Goal: Check status: Check status

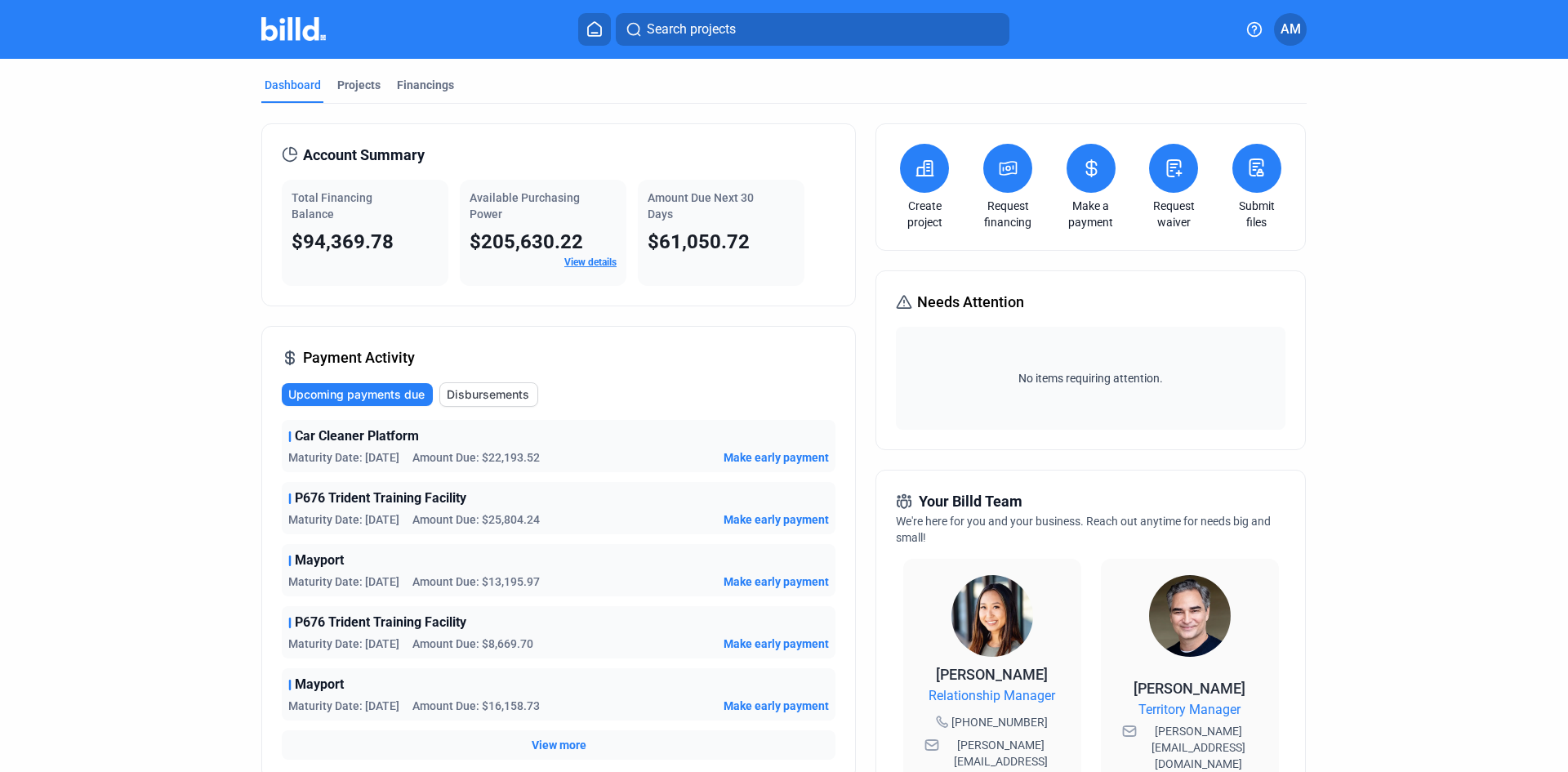
click at [274, 20] on img at bounding box center [294, 29] width 65 height 24
click at [1080, 183] on button at bounding box center [1091, 167] width 49 height 49
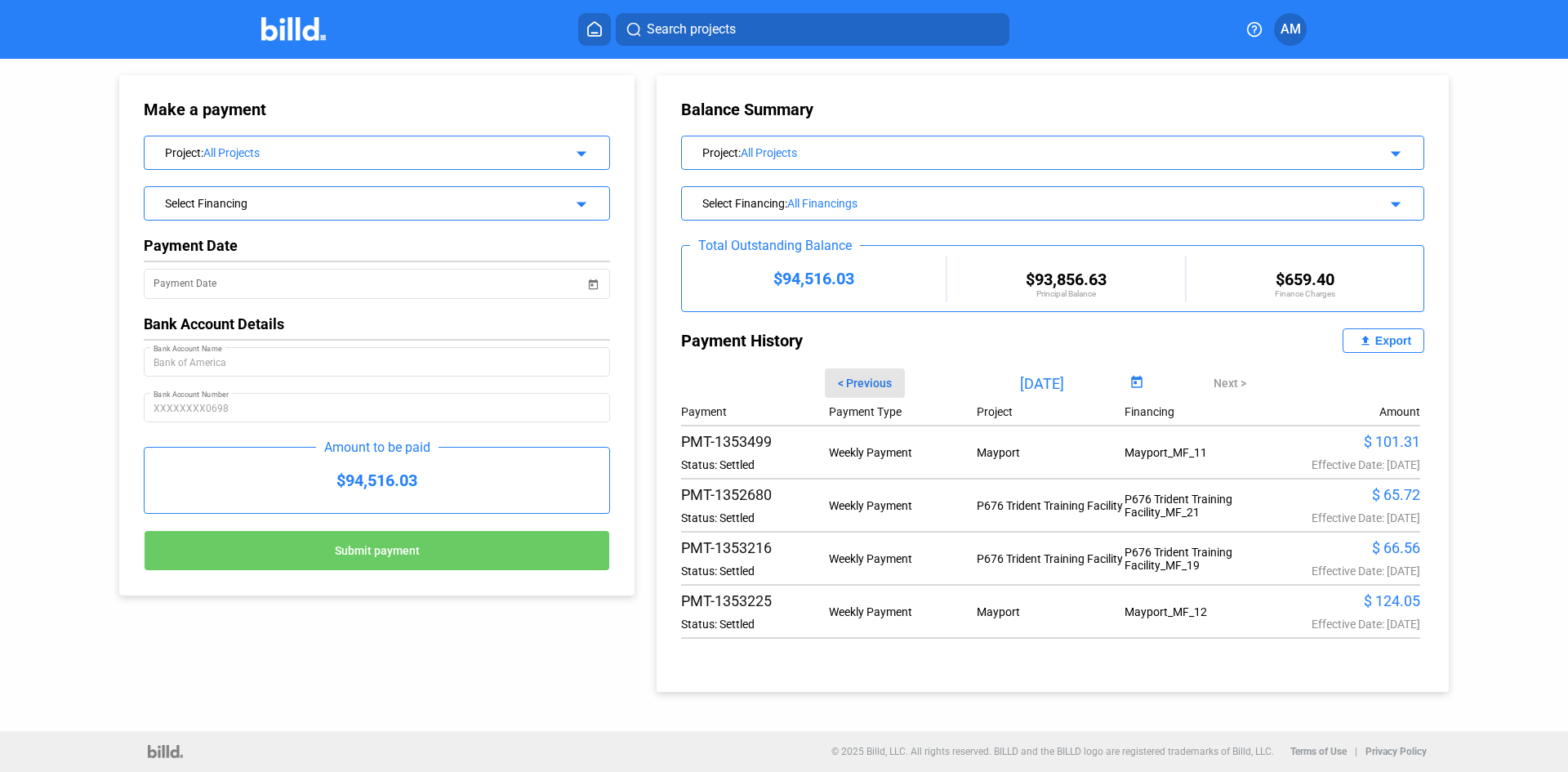
click at [865, 384] on span "< Previous" at bounding box center [864, 383] width 54 height 13
type input "[DATE]"
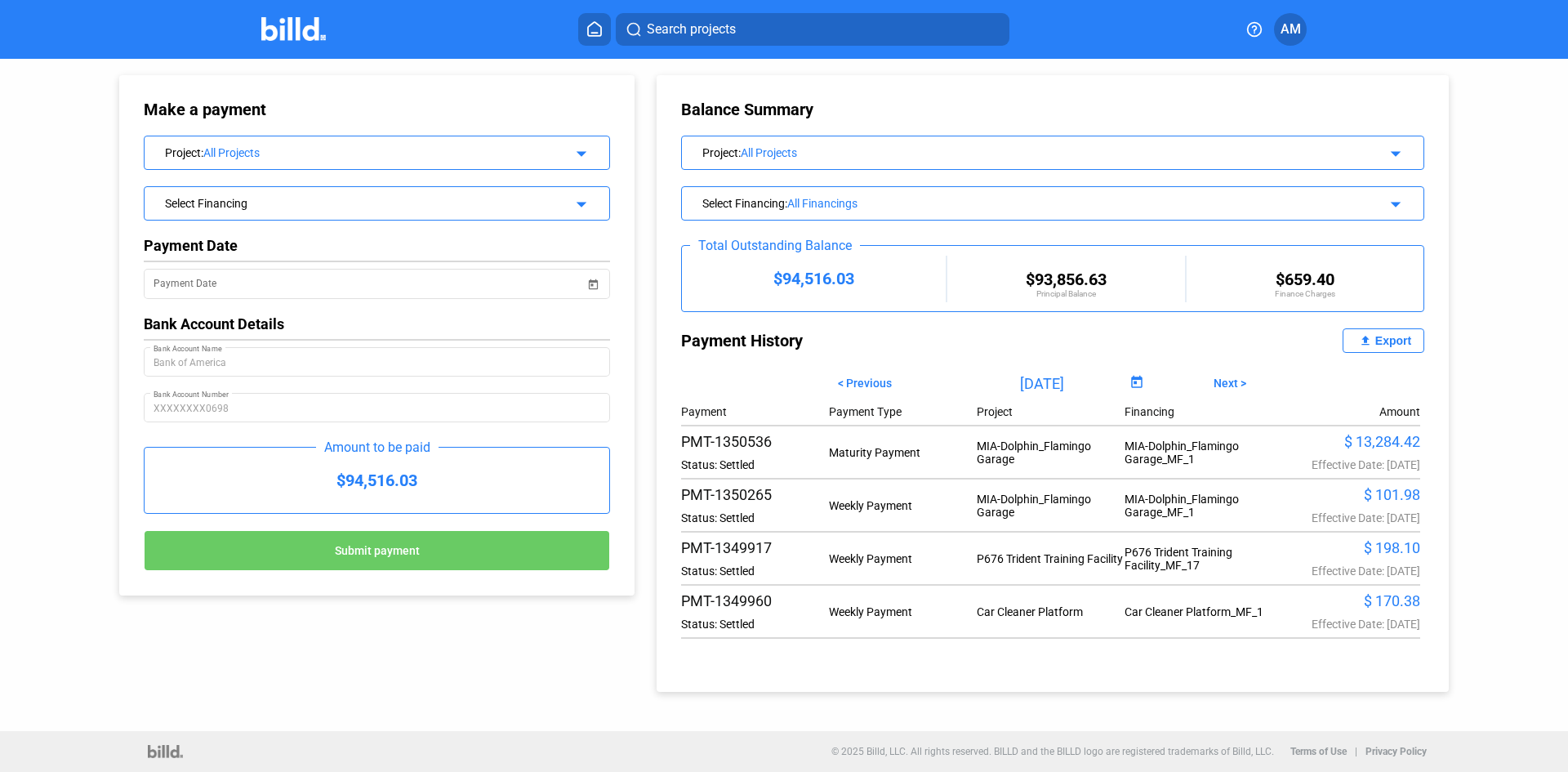
click at [1384, 345] on div "Export" at bounding box center [1393, 340] width 36 height 13
click at [301, 32] on img at bounding box center [294, 29] width 65 height 24
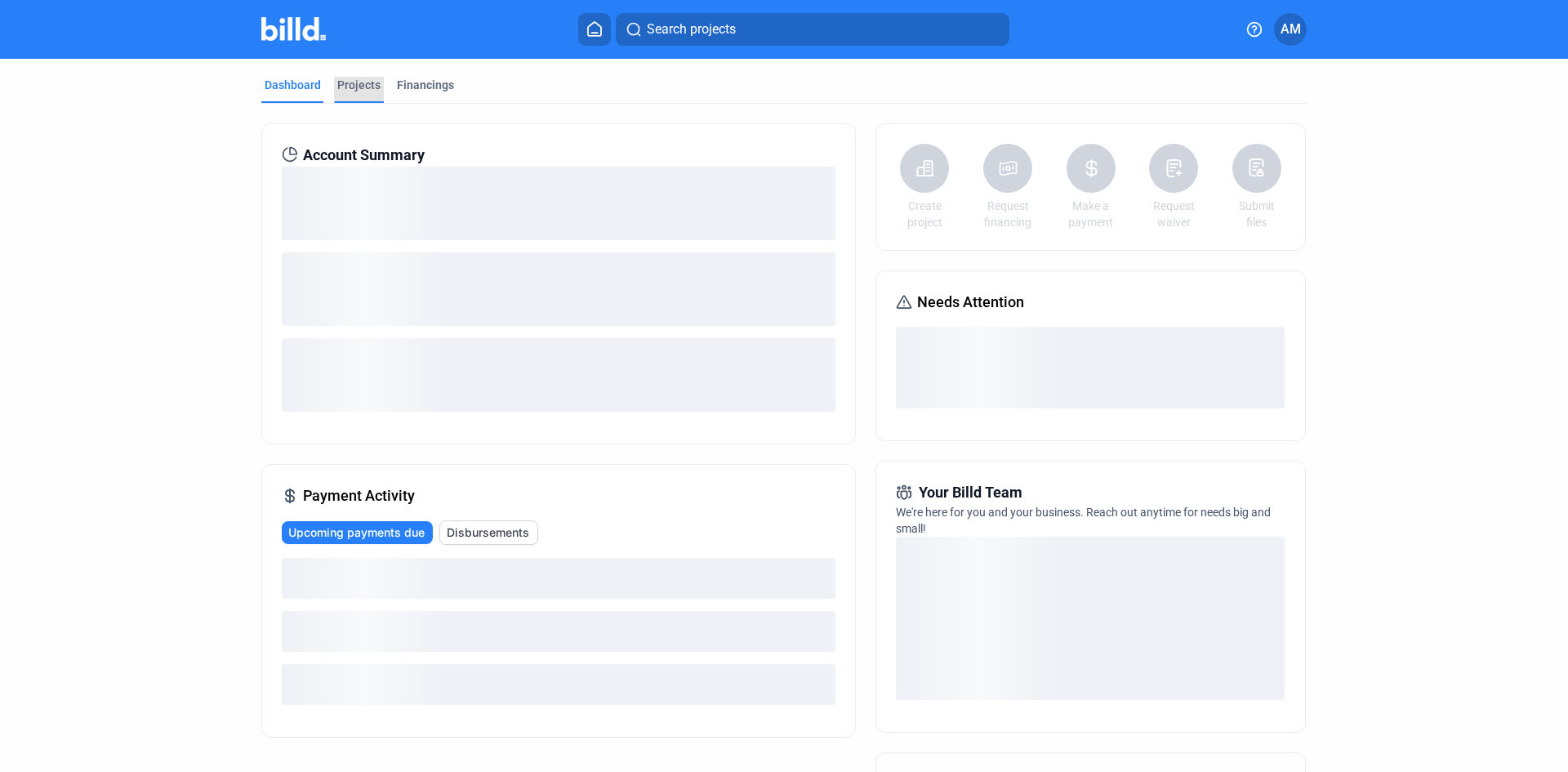
click at [362, 84] on div "Projects" at bounding box center [359, 85] width 44 height 16
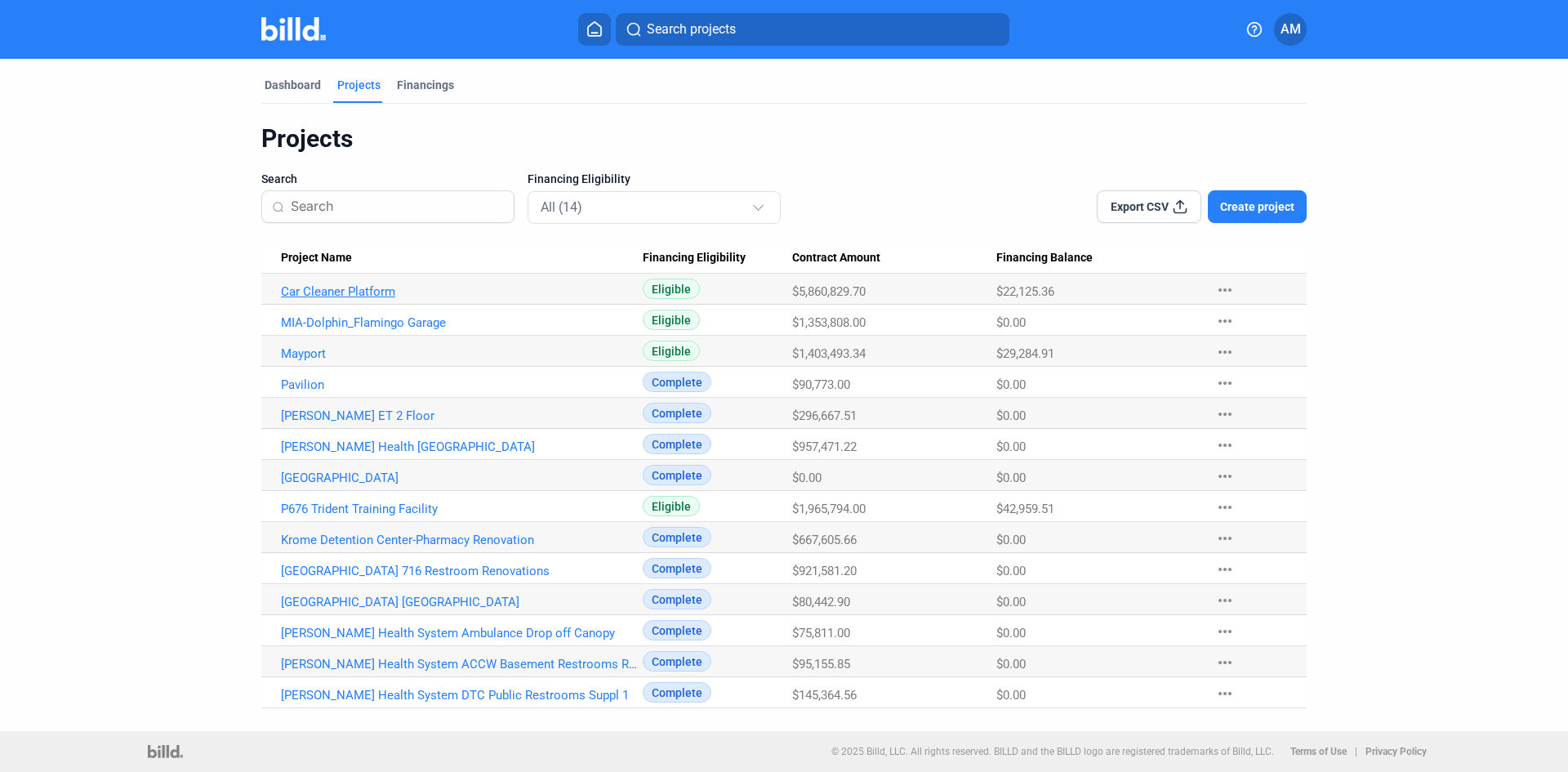
click at [366, 292] on link "Car Cleaner Platform" at bounding box center [462, 291] width 362 height 15
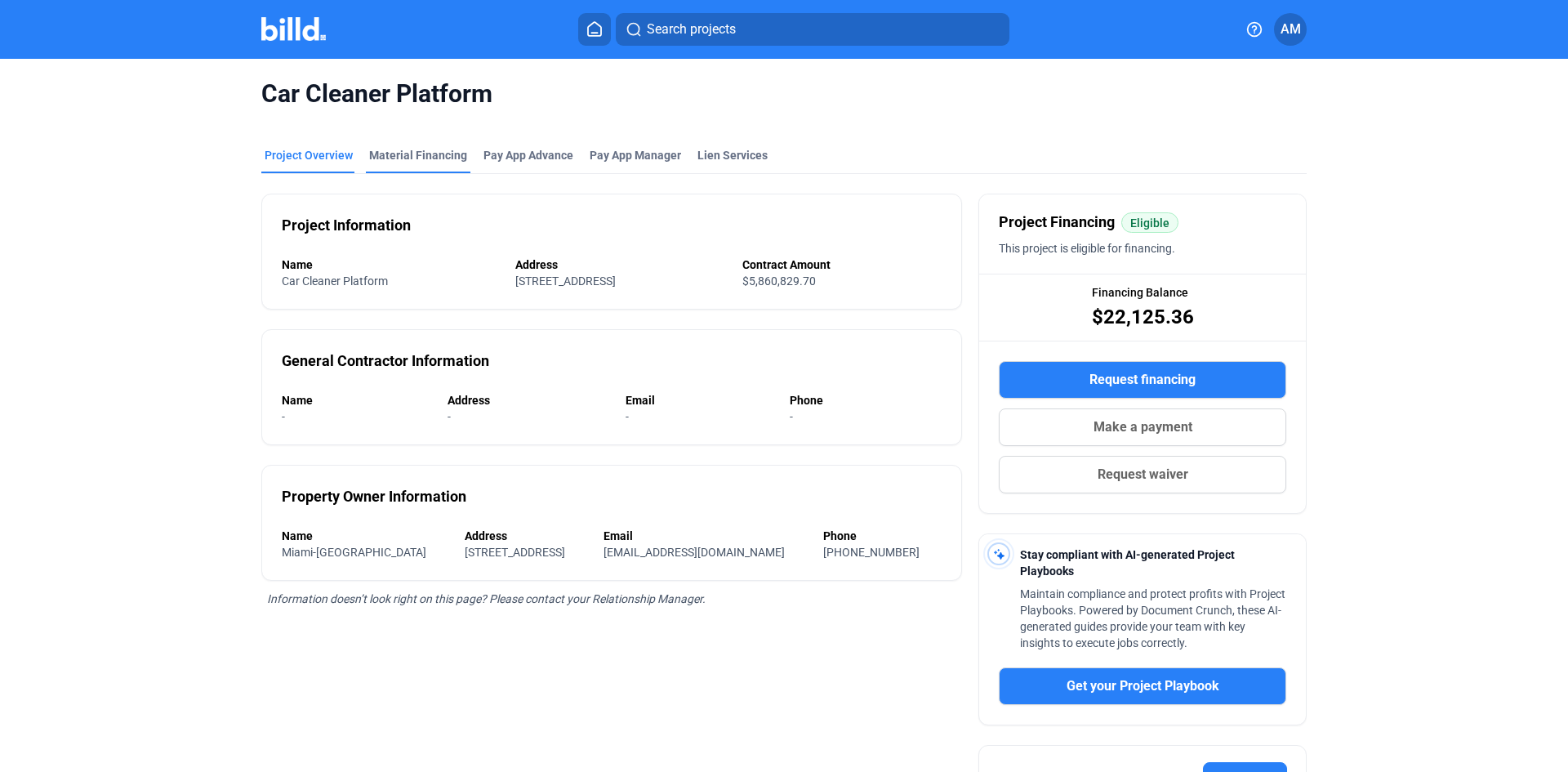
click at [420, 150] on div "Material Financing" at bounding box center [418, 155] width 98 height 16
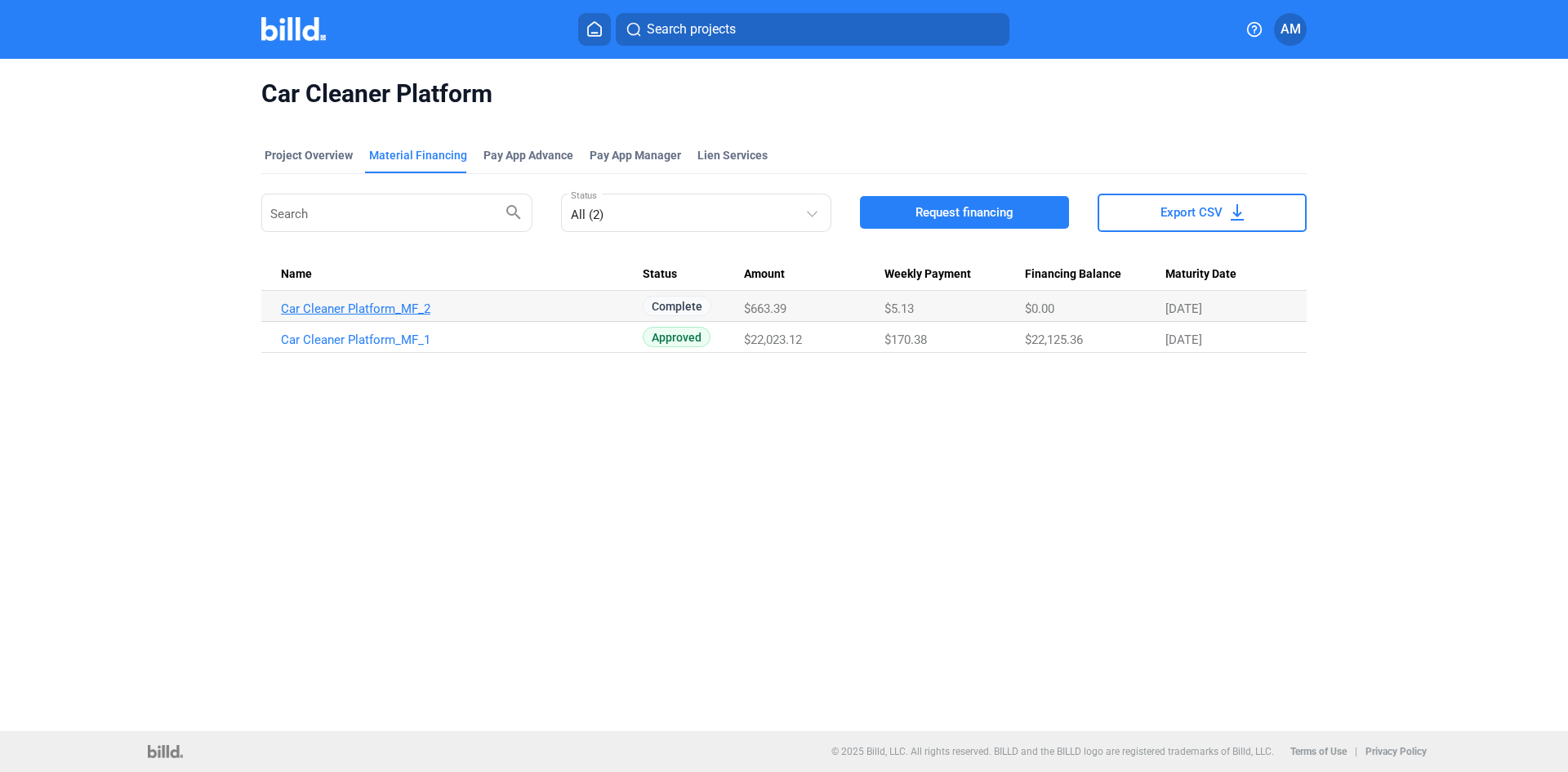
click at [354, 303] on link "Car Cleaner Platform_MF_2" at bounding box center [462, 308] width 362 height 15
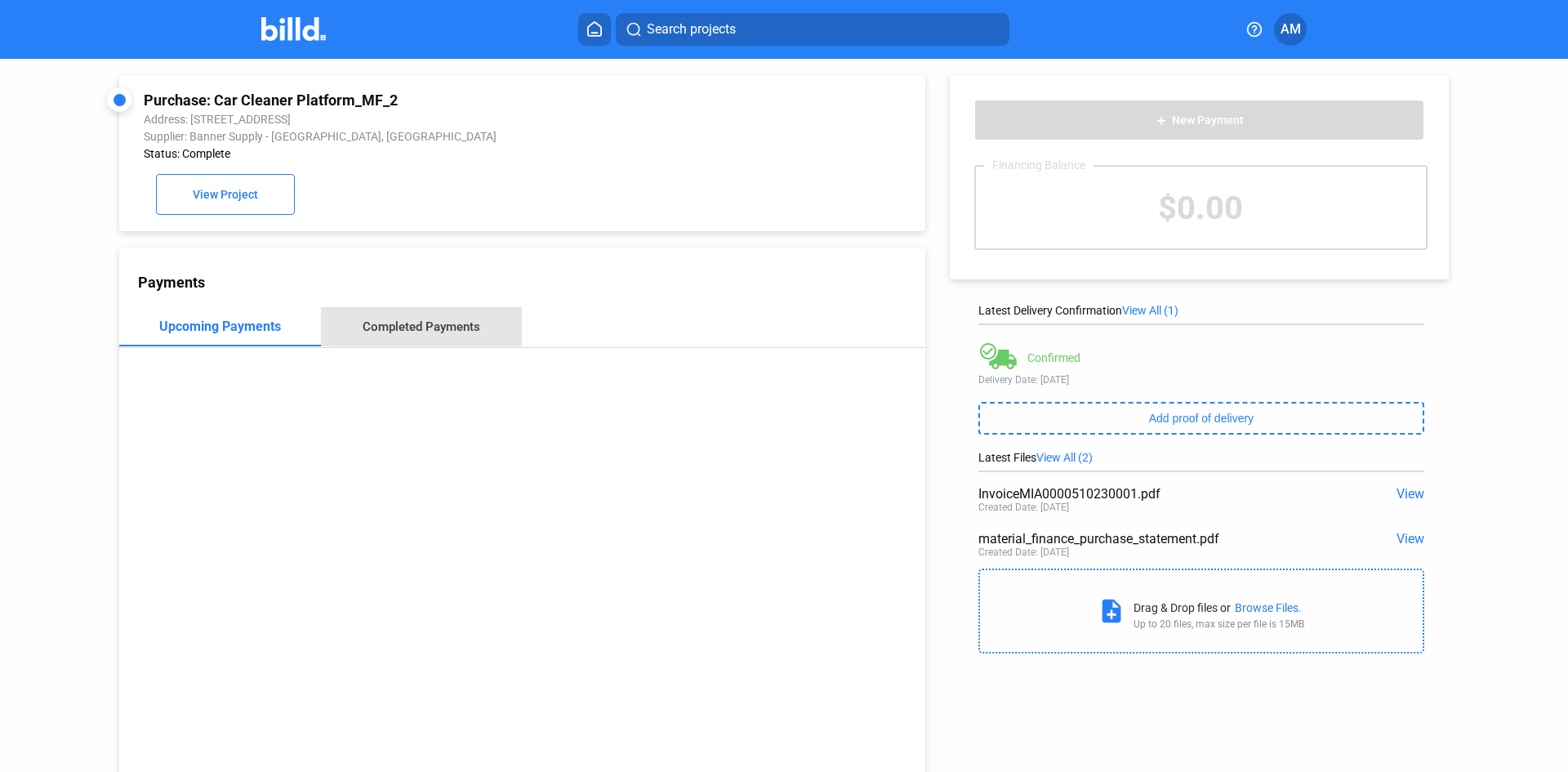
click at [442, 338] on div "Completed Payments" at bounding box center [422, 327] width 202 height 39
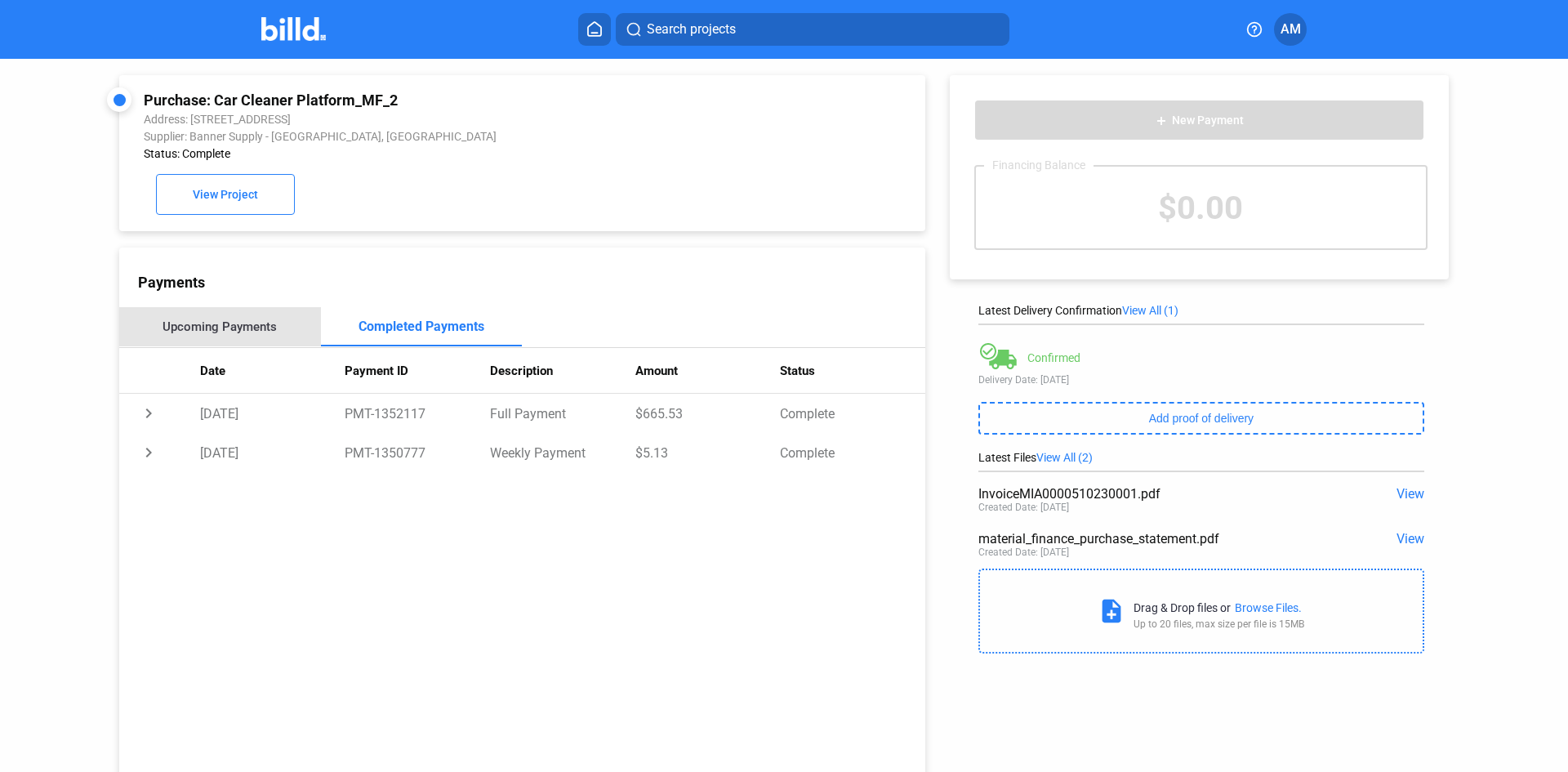
click at [240, 324] on div "Upcoming Payments" at bounding box center [219, 326] width 114 height 15
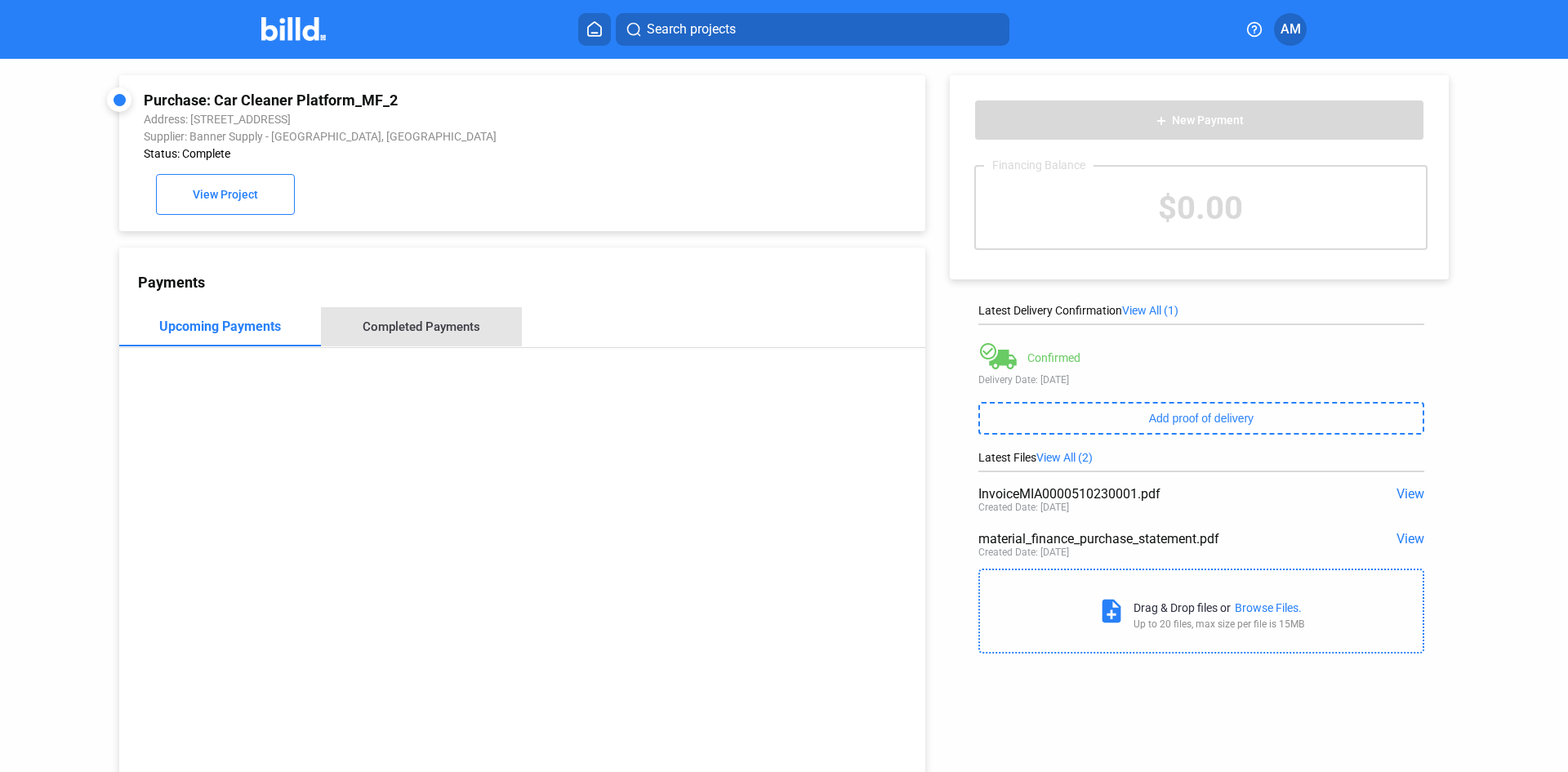
click at [446, 325] on div "Completed Payments" at bounding box center [422, 326] width 118 height 15
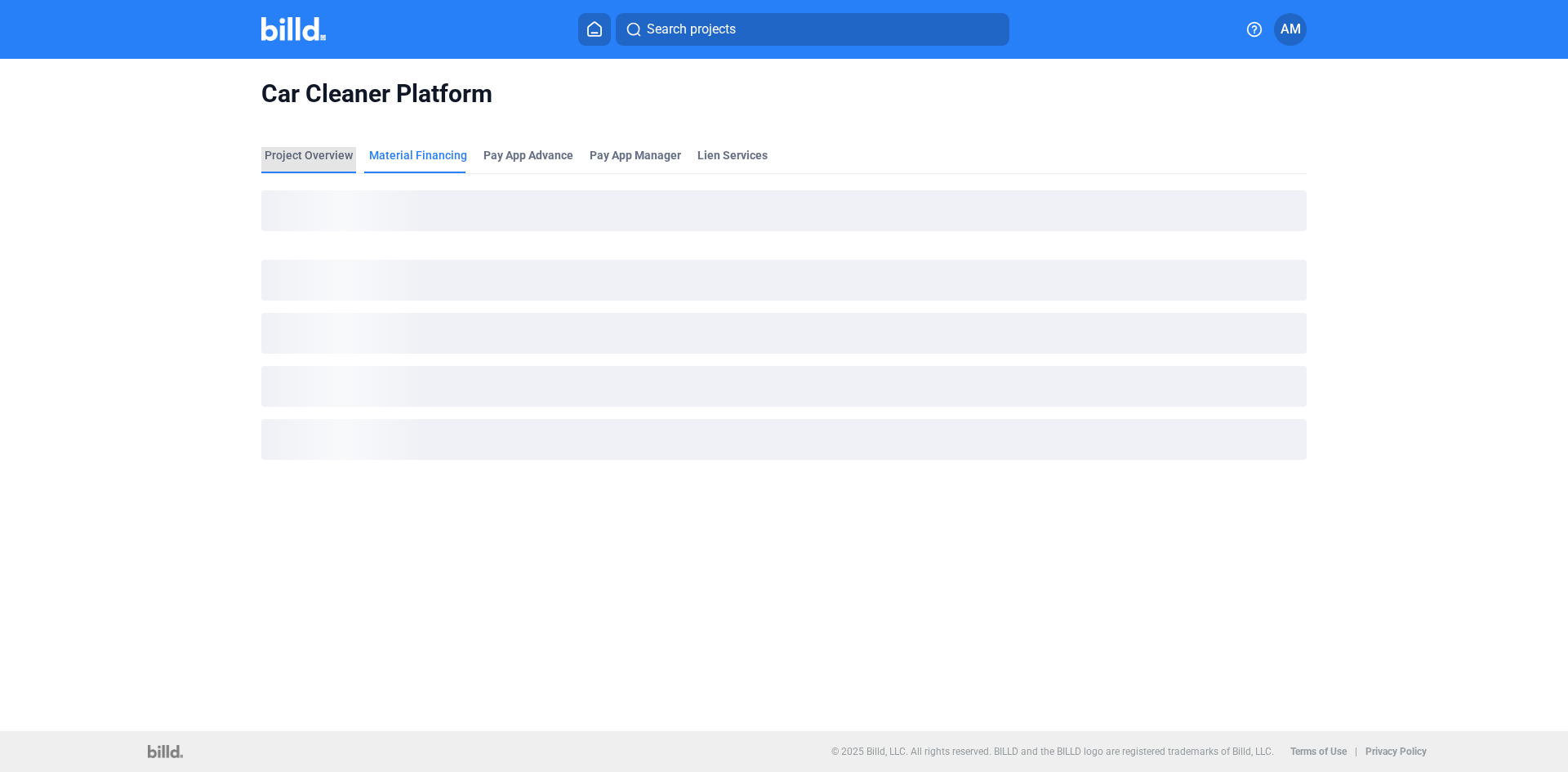
click at [317, 122] on div "Car Cleaner Platform Project Overview Material Financing Pay App Advance Pay Ap…" at bounding box center [784, 284] width 1317 height 449
click at [326, 164] on div "Project Overview" at bounding box center [308, 160] width 95 height 26
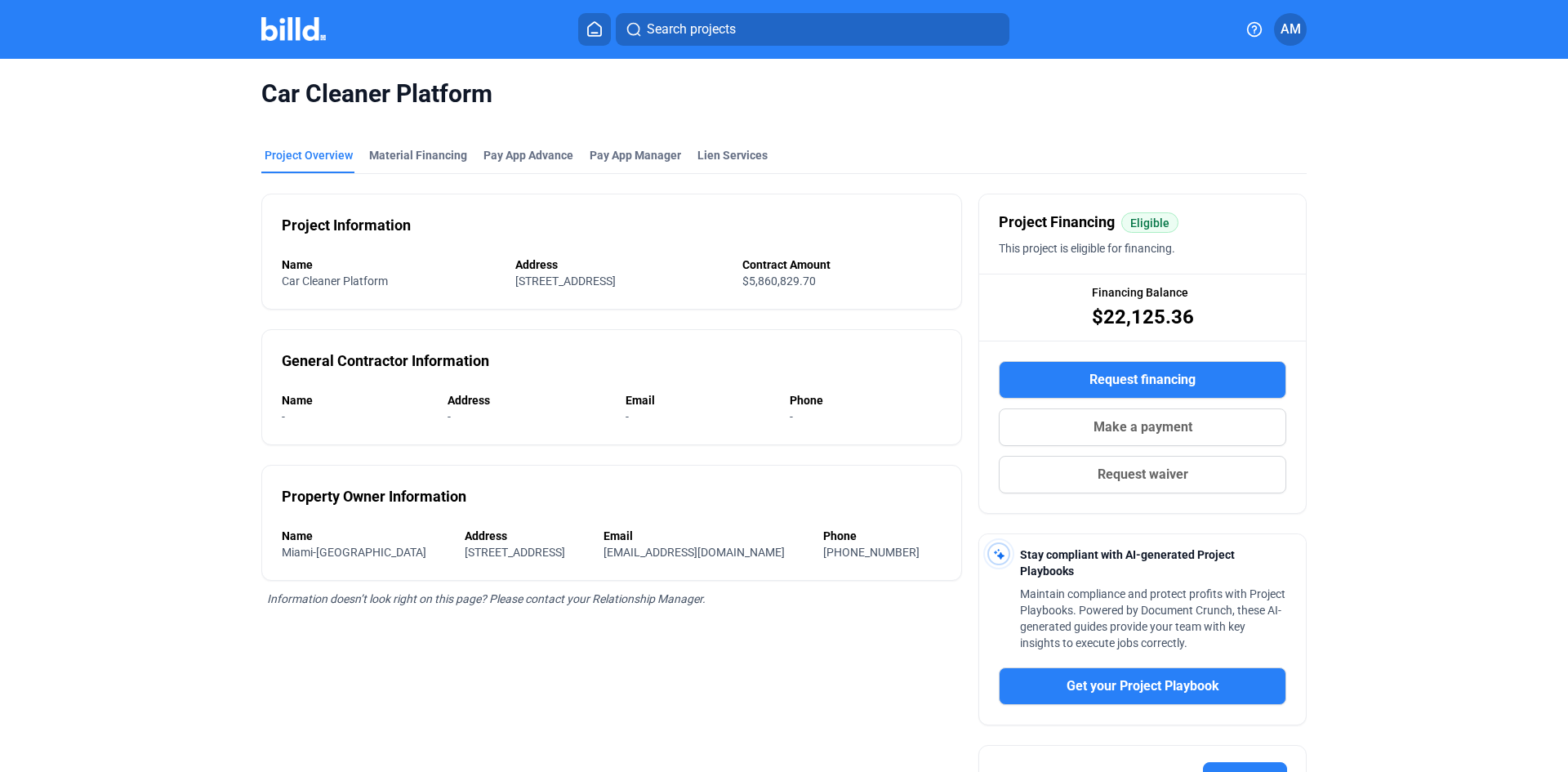
click at [285, 20] on img at bounding box center [294, 29] width 65 height 24
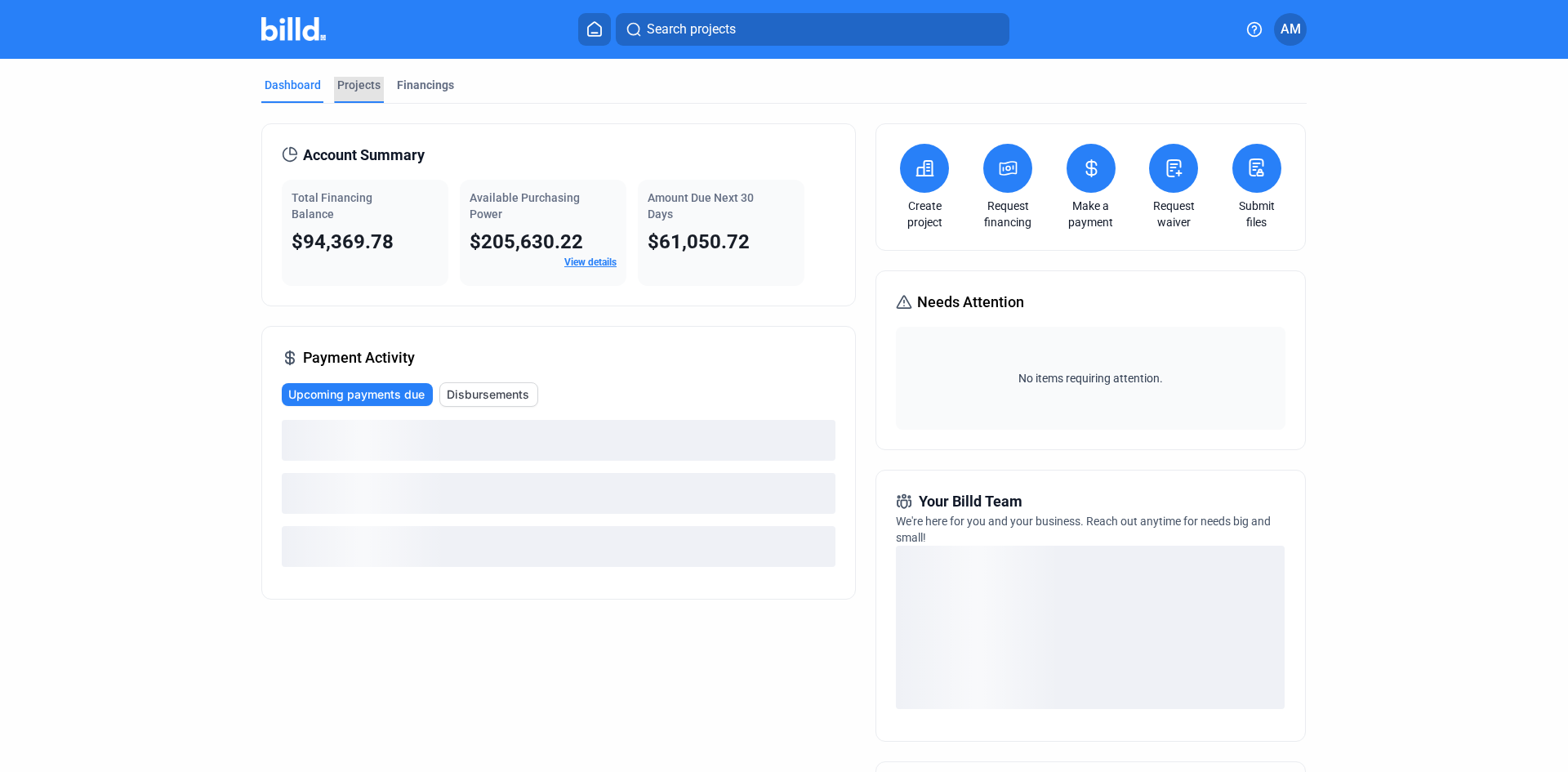
click at [355, 86] on div "Projects" at bounding box center [359, 85] width 44 height 16
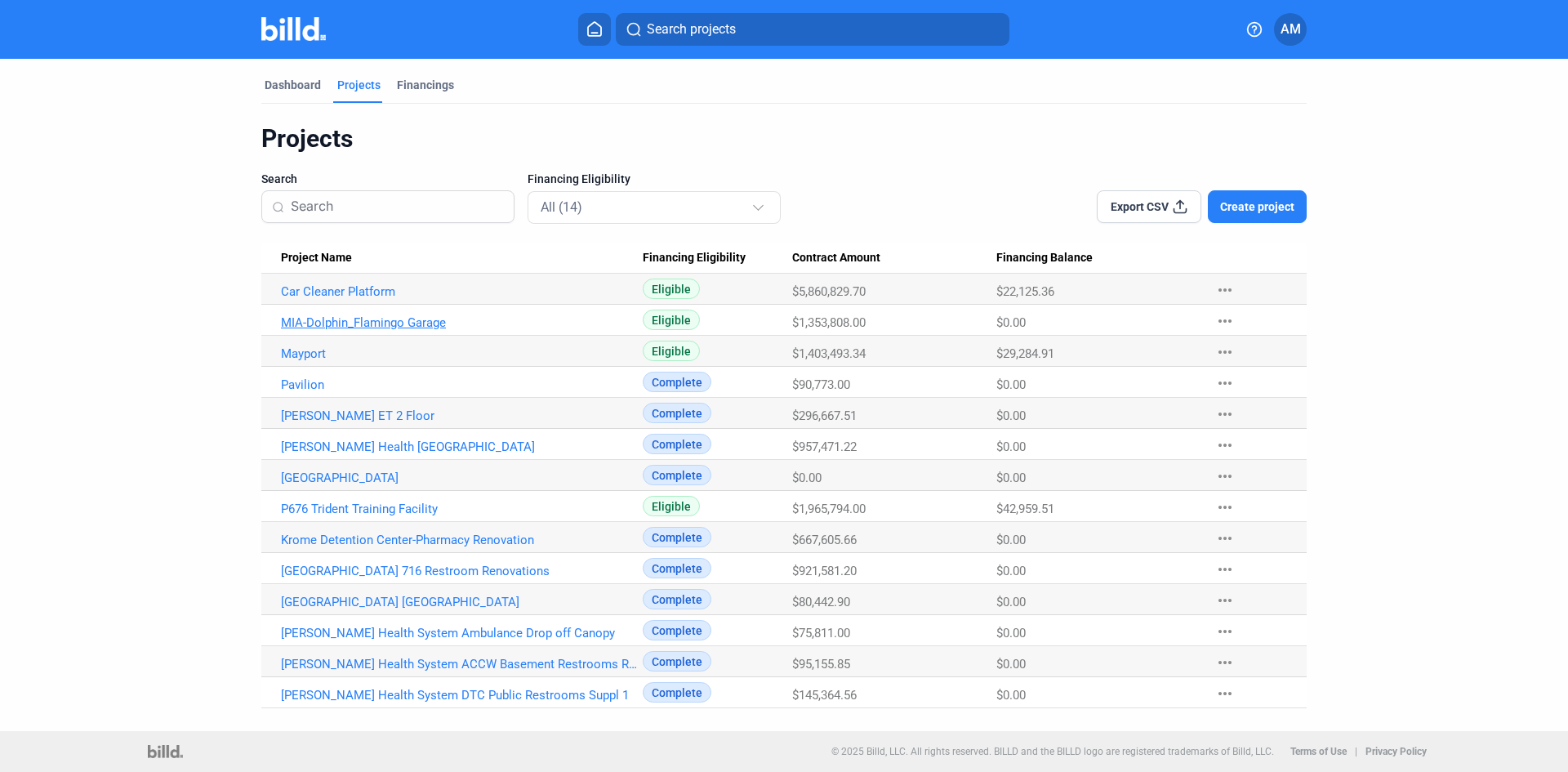
click at [387, 299] on link "MIA-Dolphin_Flamingo Garage" at bounding box center [462, 291] width 362 height 15
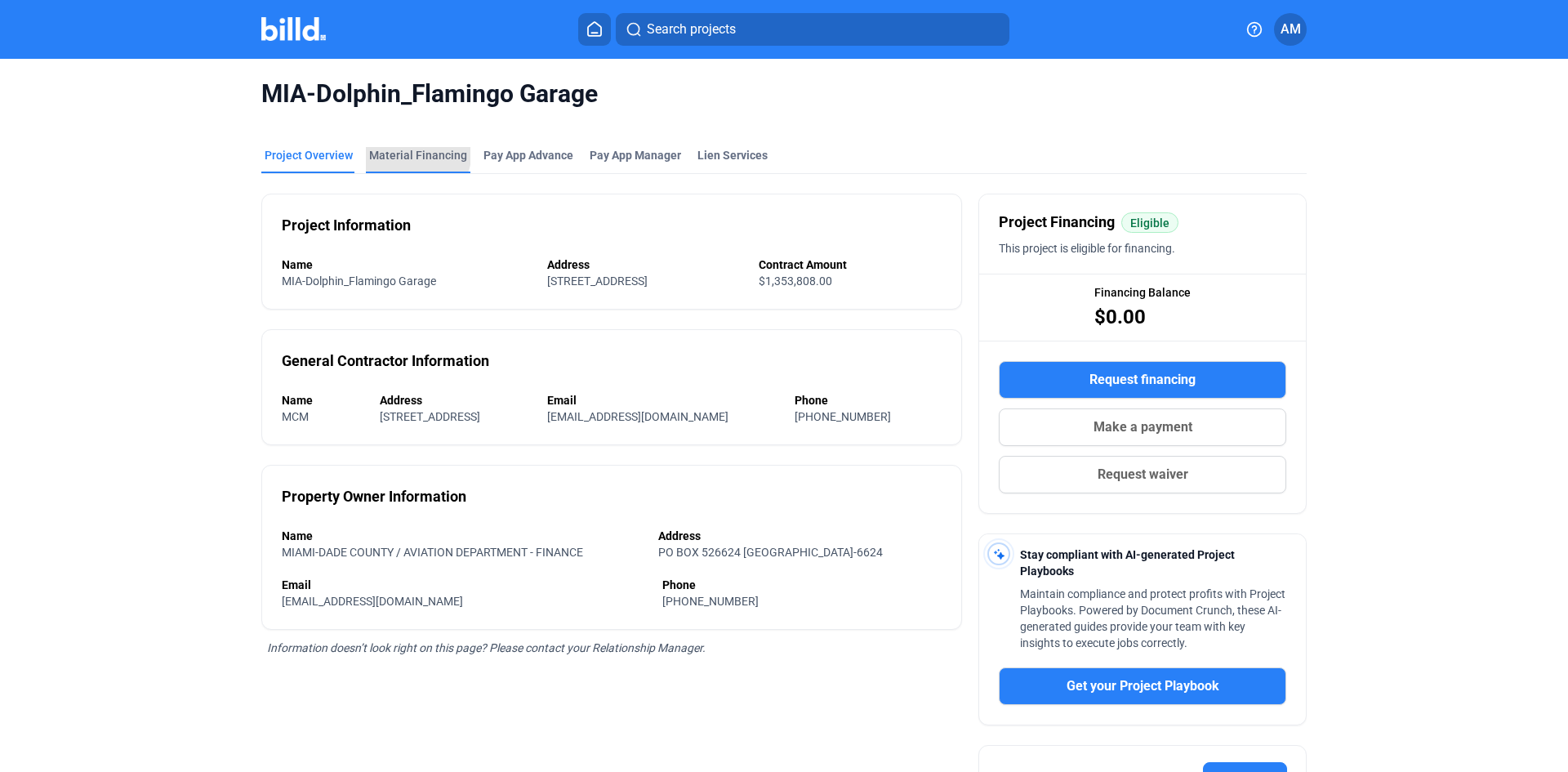
click at [401, 150] on div "Material Financing" at bounding box center [418, 155] width 98 height 16
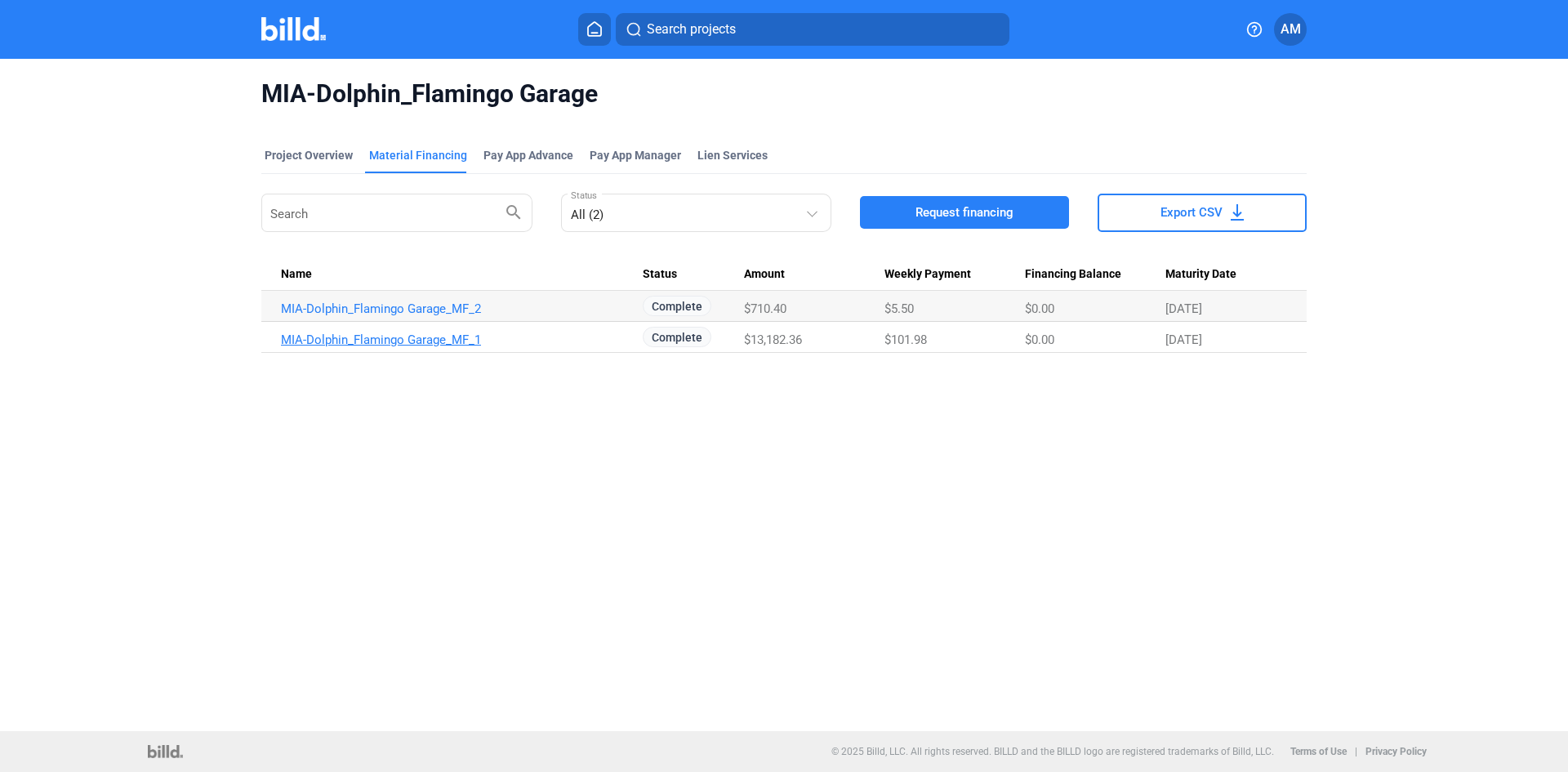
click at [423, 316] on link "MIA-Dolphin_Flamingo Garage_MF_1" at bounding box center [462, 308] width 362 height 15
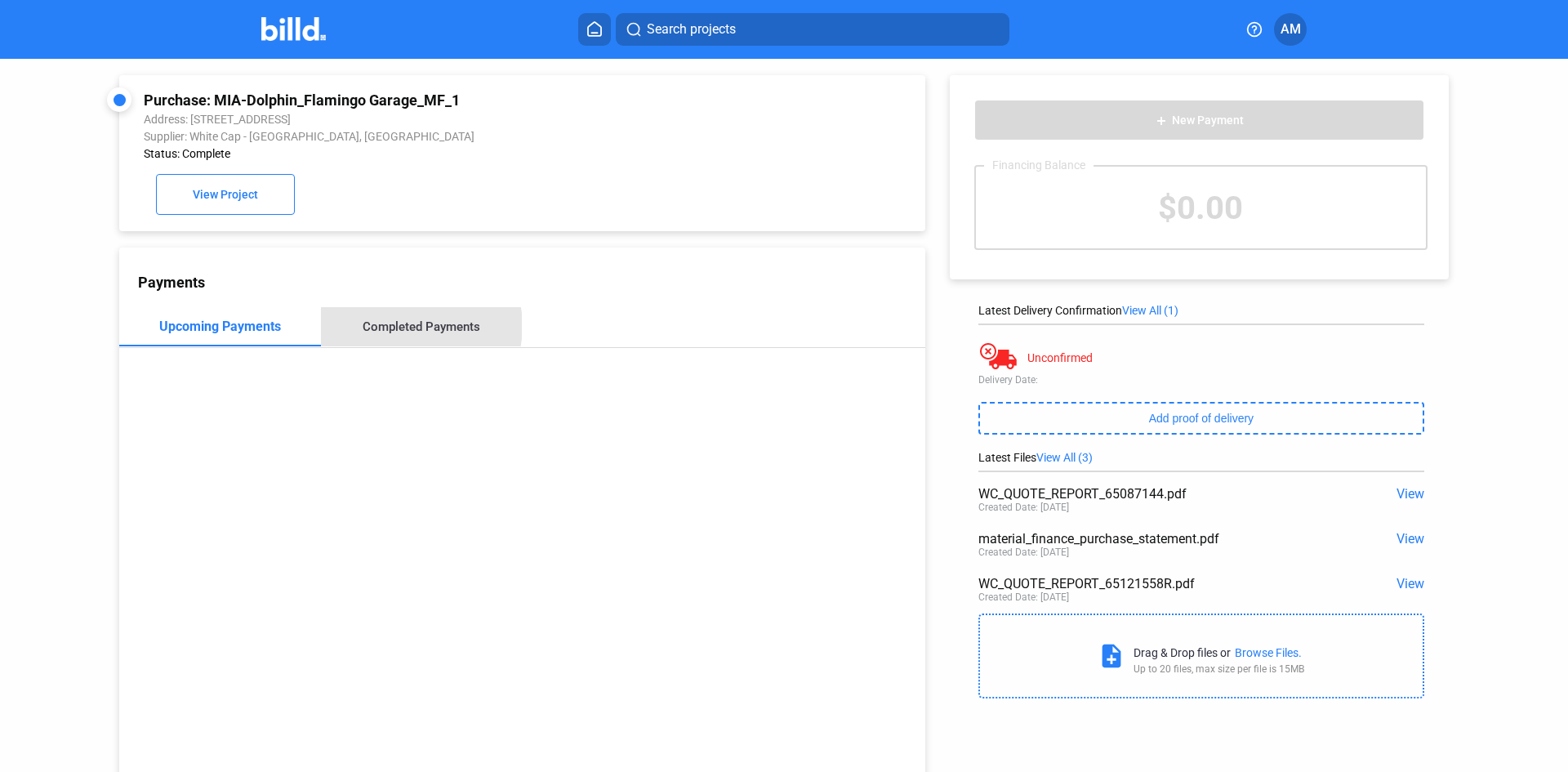
click at [409, 330] on div "Completed Payments" at bounding box center [422, 326] width 118 height 15
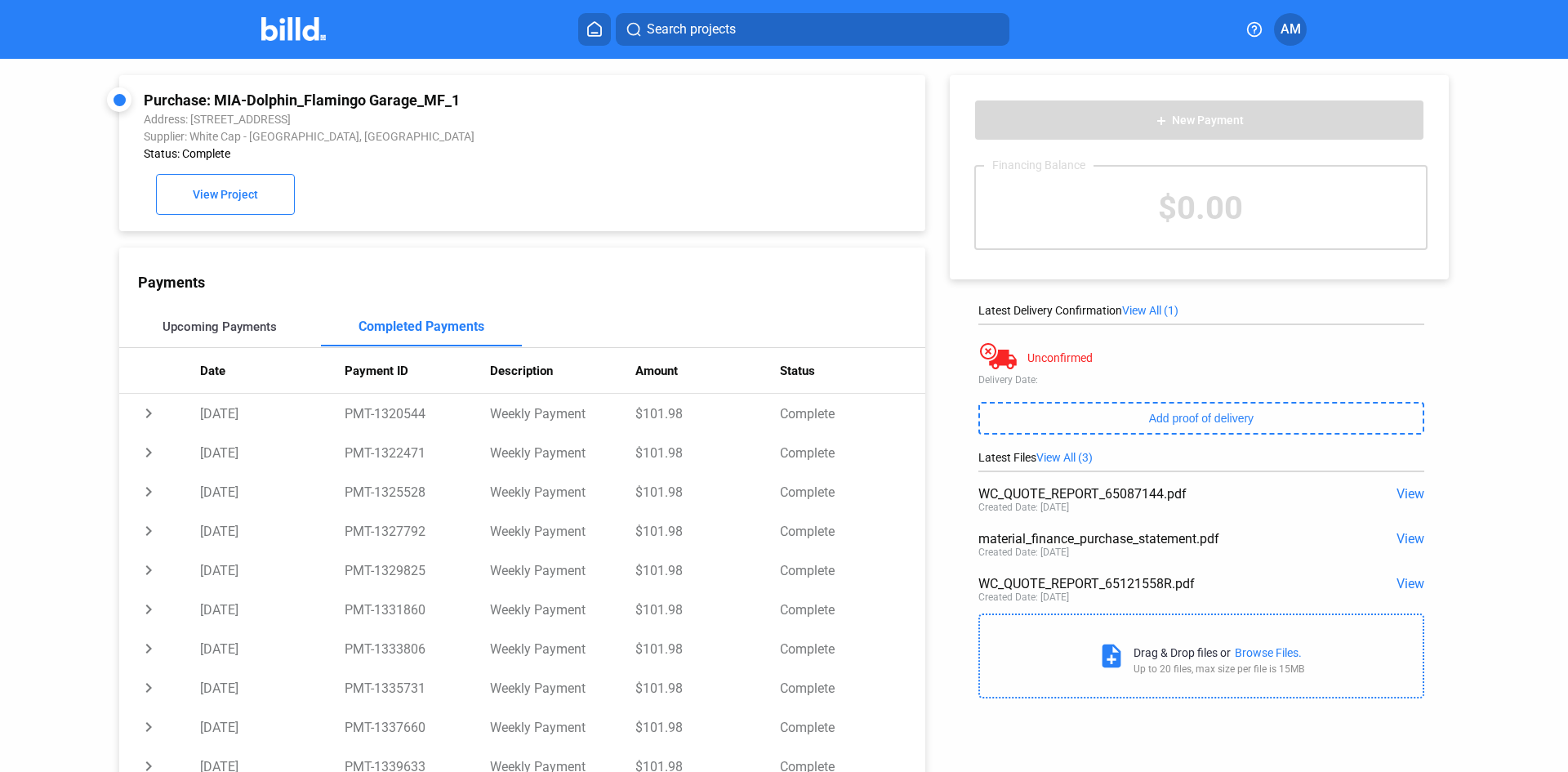
click at [219, 330] on div "Upcoming Payments" at bounding box center [219, 326] width 114 height 15
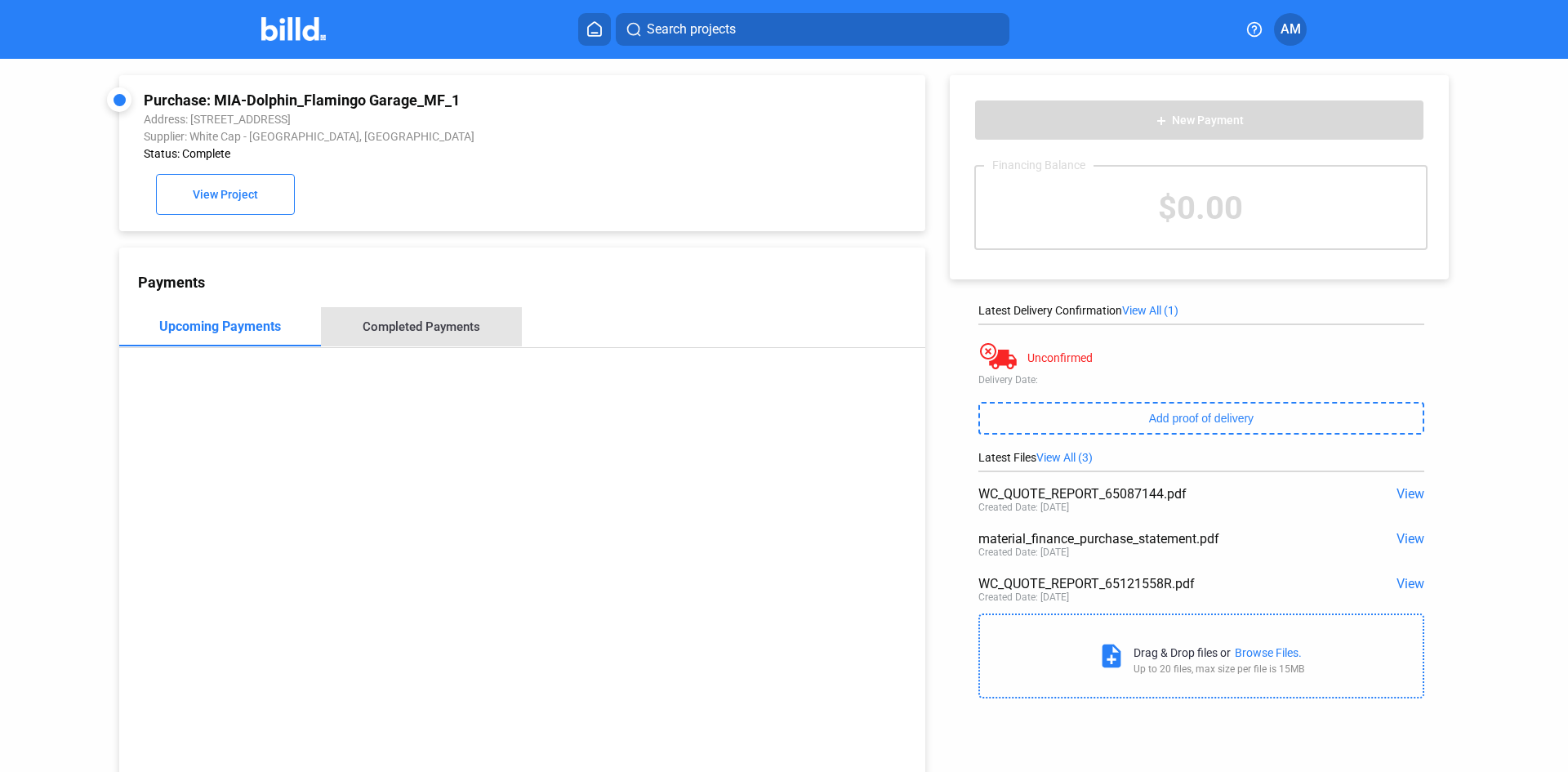
click at [431, 327] on div "Completed Payments" at bounding box center [422, 326] width 118 height 15
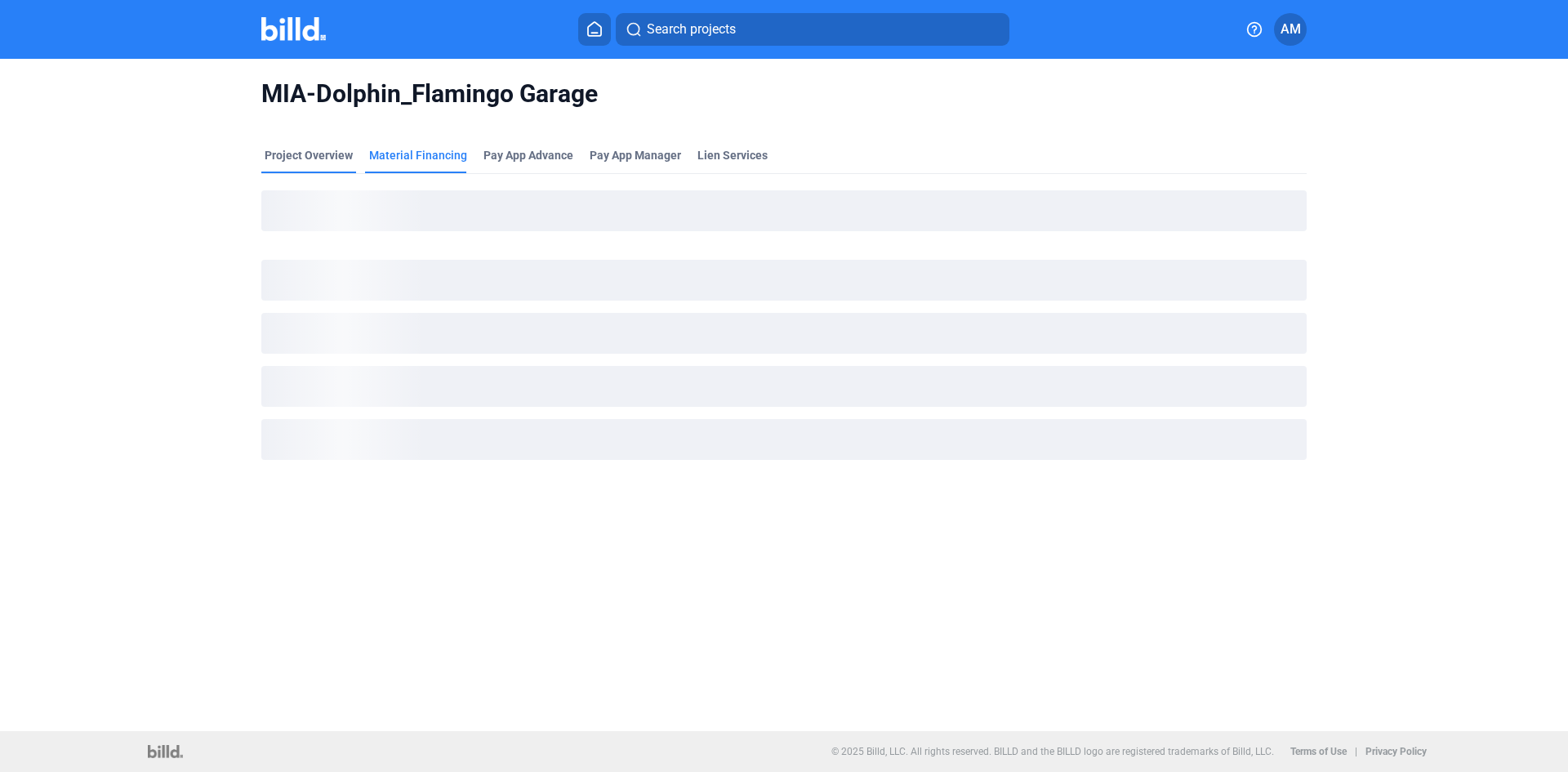
click at [293, 155] on div "Project Overview" at bounding box center [308, 155] width 88 height 16
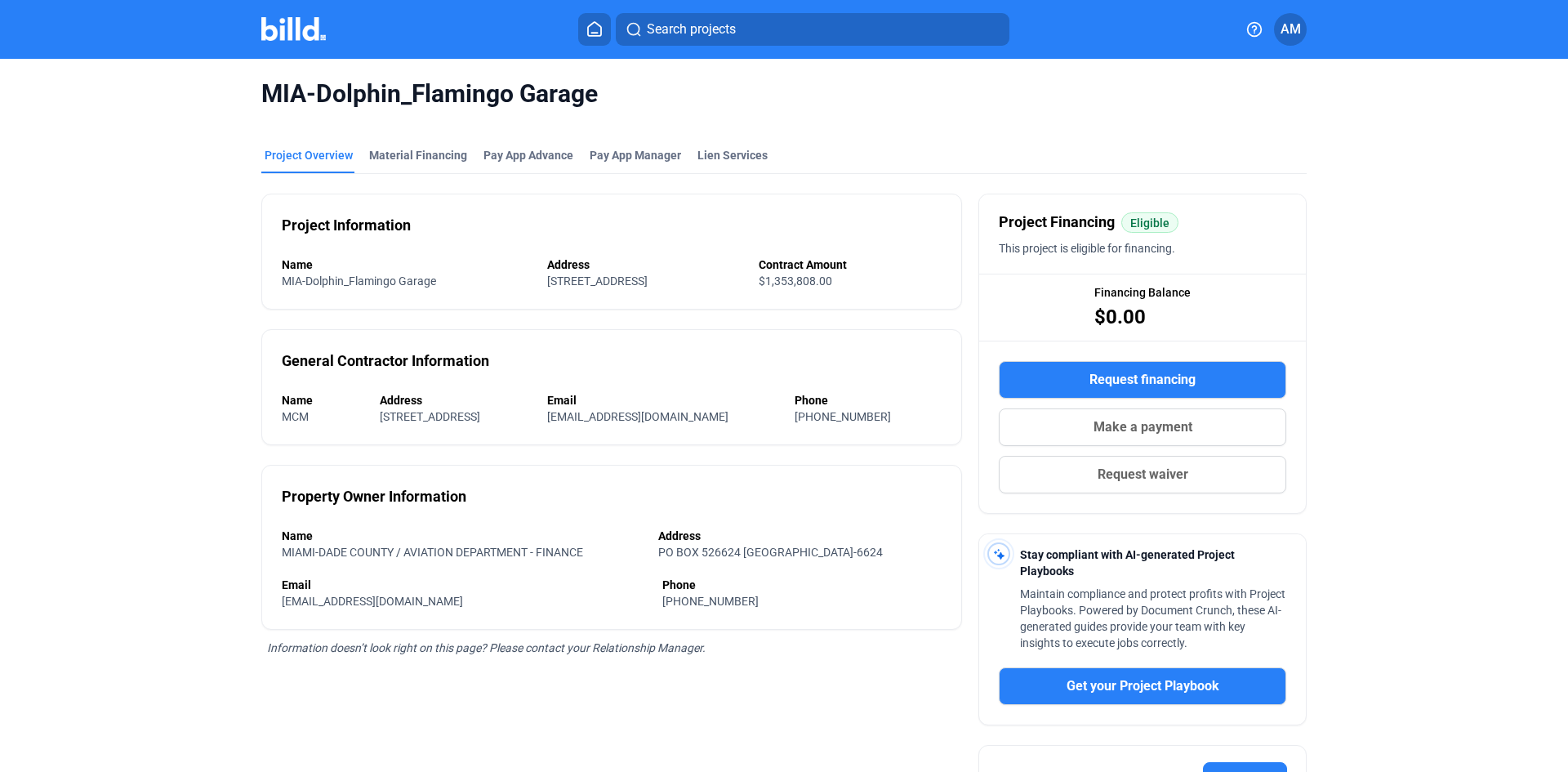
click at [389, 139] on mat-tab-group "Project Overview Material Financing Pay App Advance Pay App Manager Lien Servic…" at bounding box center [784, 549] width 1045 height 840
click at [399, 163] on div "Material Financing" at bounding box center [418, 160] width 104 height 26
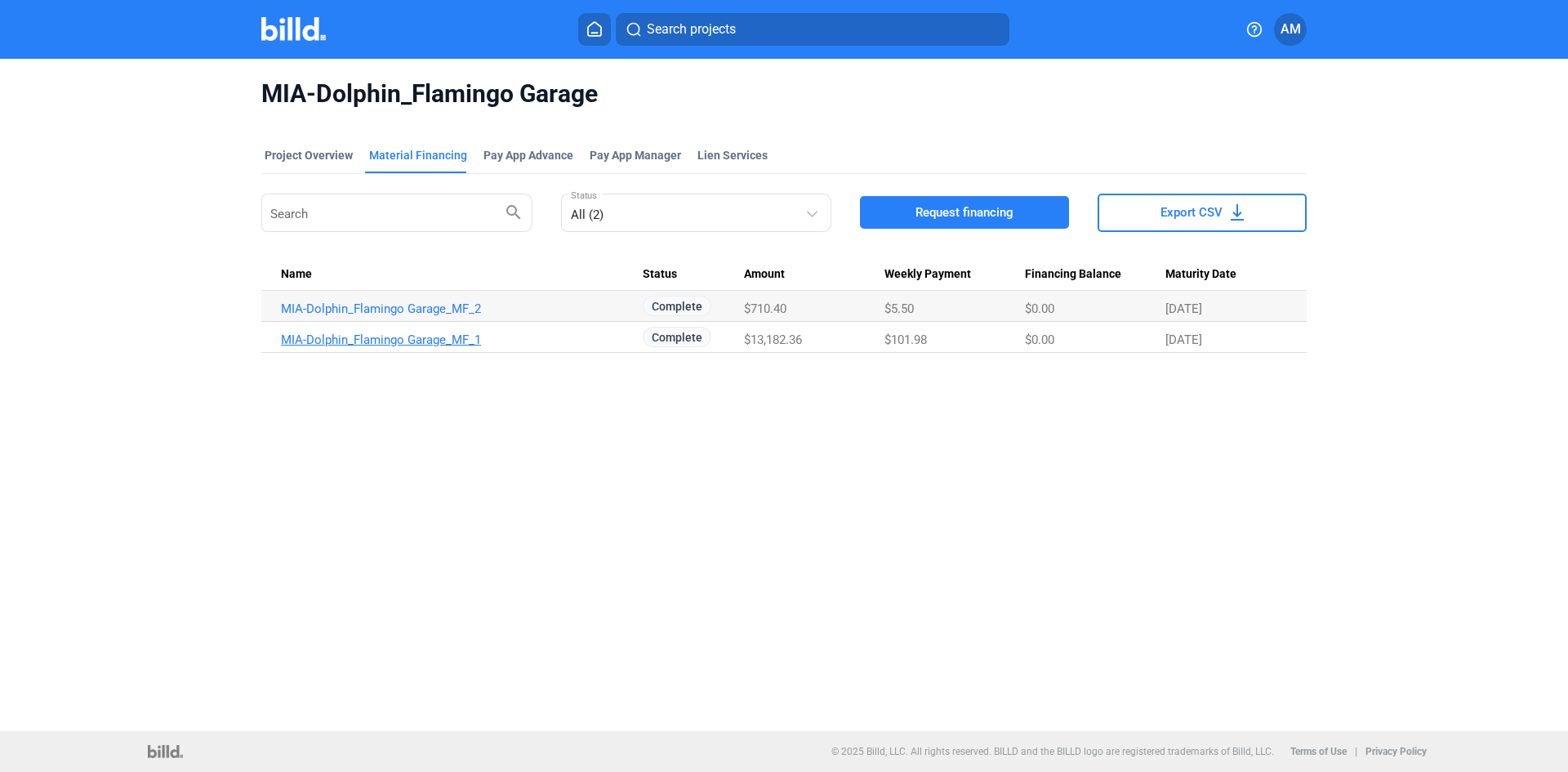
click at [436, 316] on link "MIA-Dolphin_Flamingo Garage_MF_1" at bounding box center [462, 308] width 362 height 15
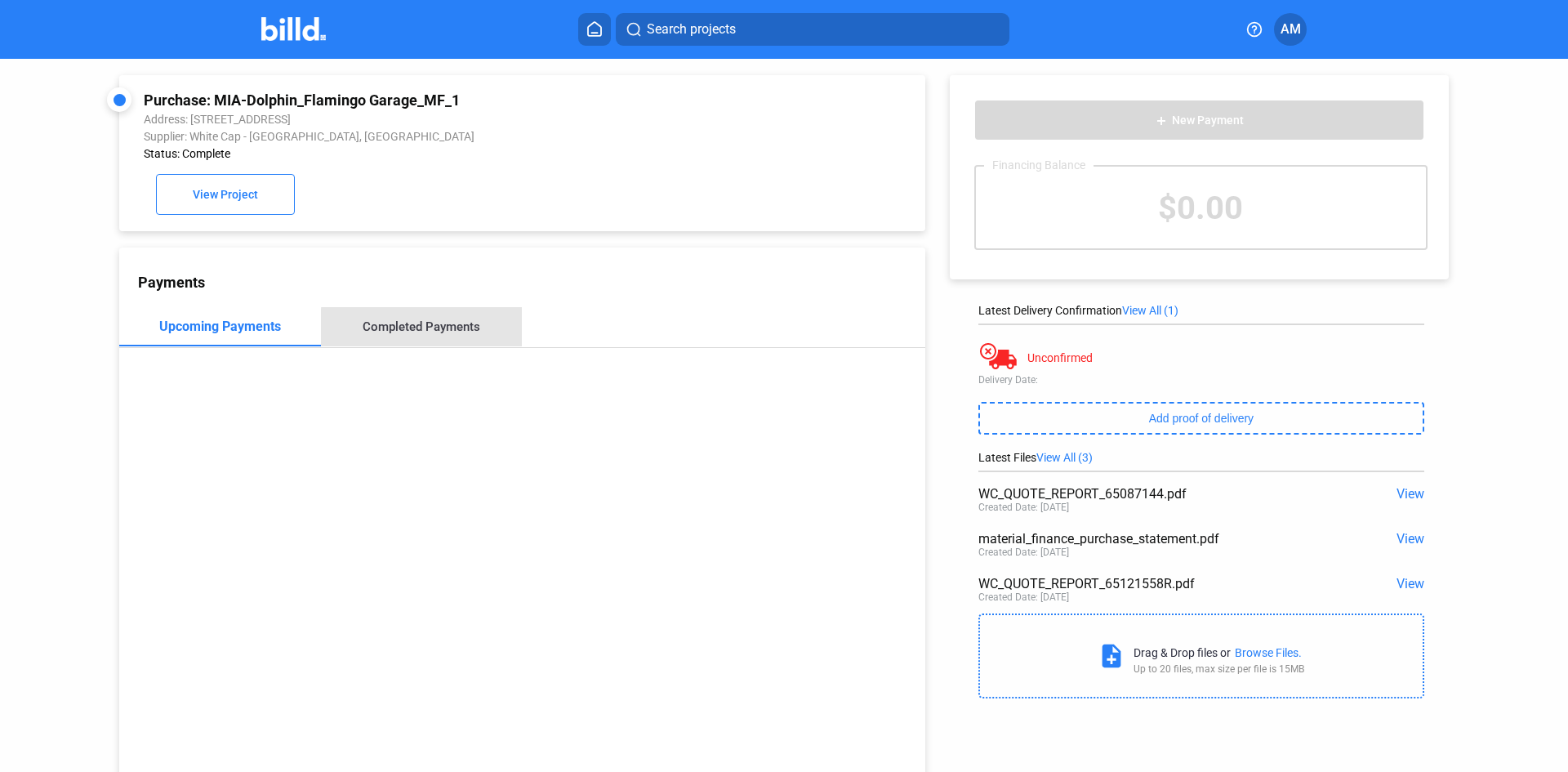
click at [448, 330] on div "Completed Payments" at bounding box center [422, 326] width 118 height 15
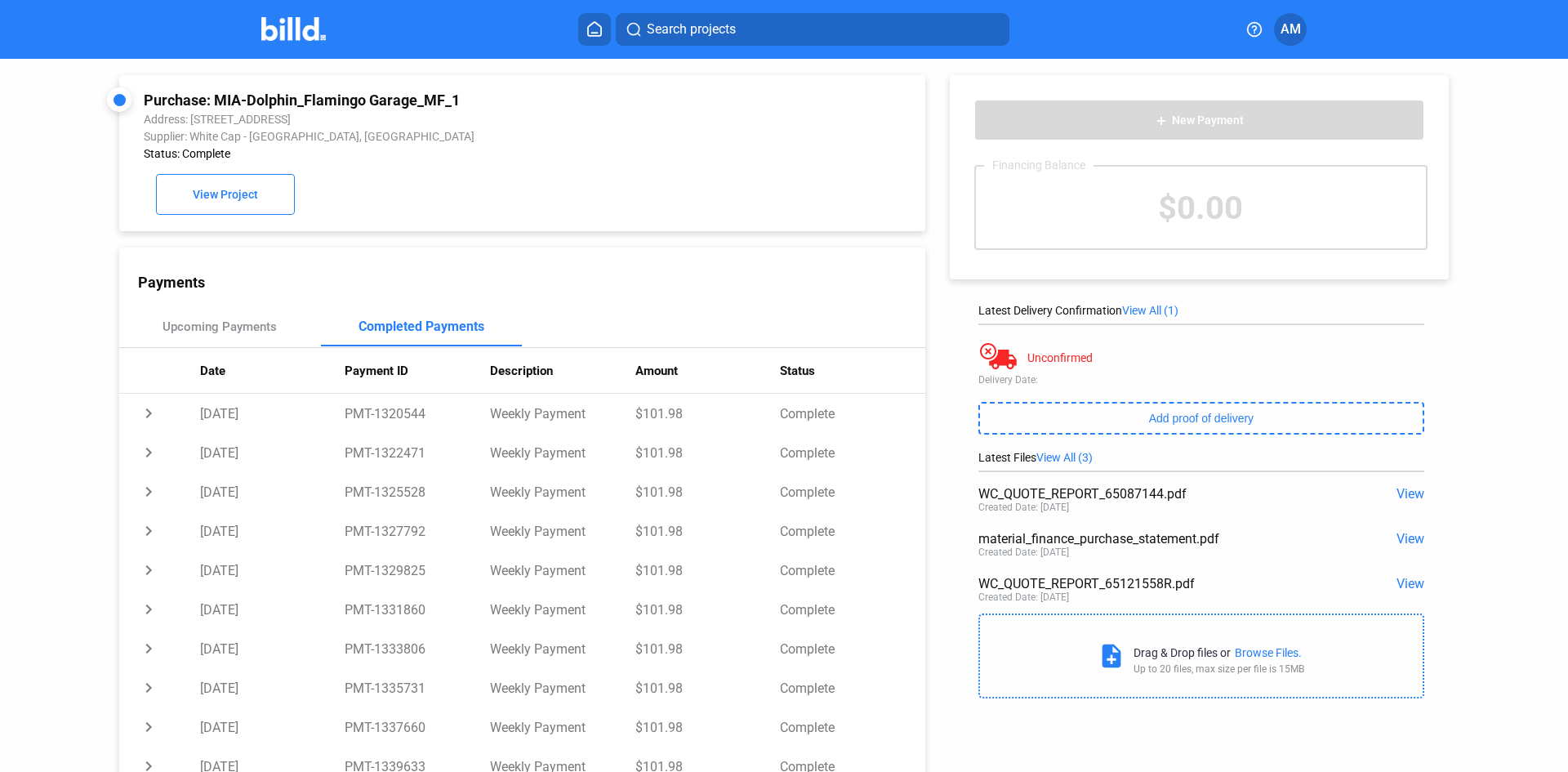
click at [435, 197] on div "Purchase: MIA-Dolphin_Flamingo Garage_MF_1 Address: [STREET_ADDRESS] Supplier: …" at bounding box center [522, 153] width 757 height 123
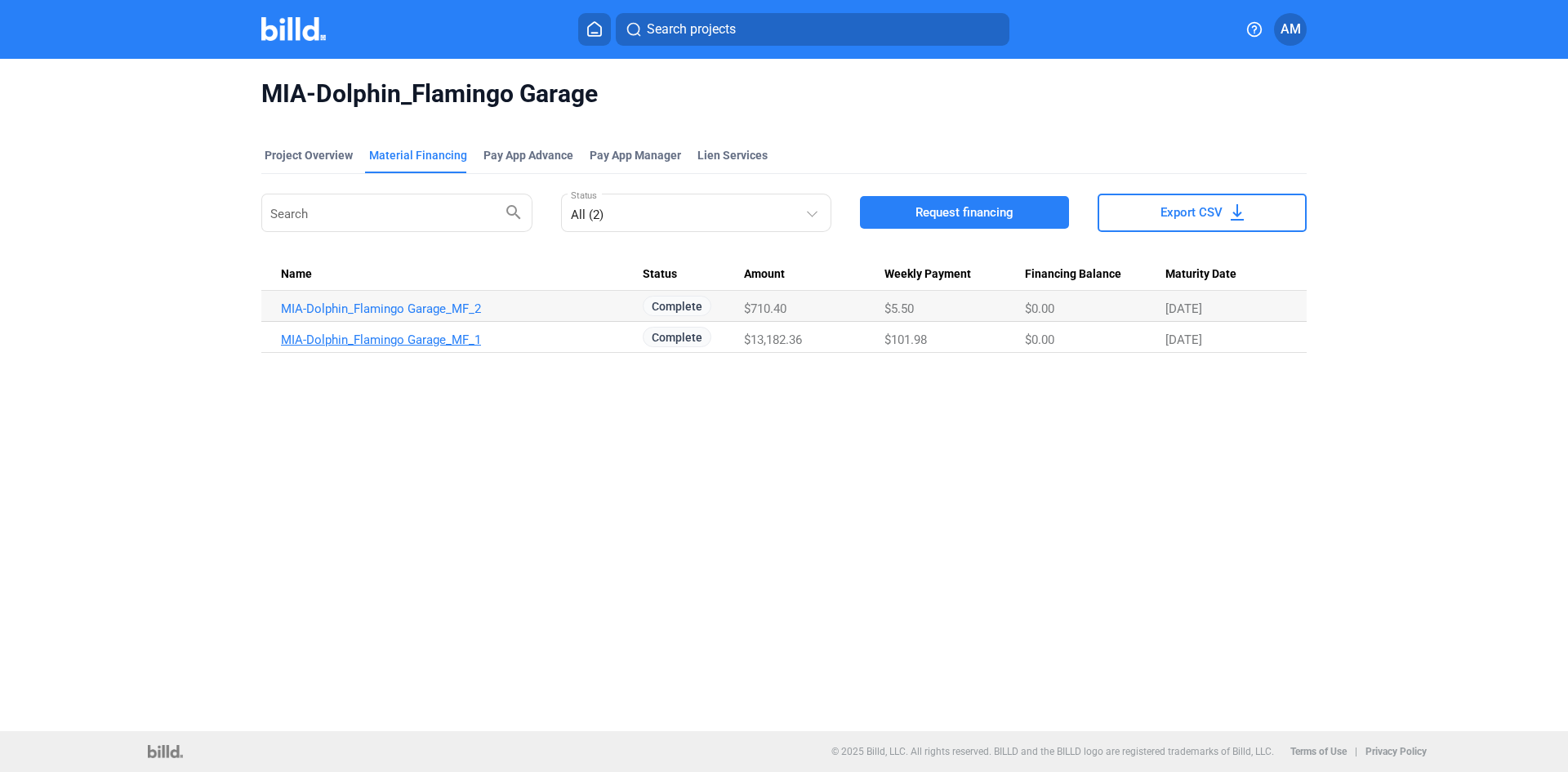
click at [434, 316] on link "MIA-Dolphin_Flamingo Garage_MF_1" at bounding box center [462, 308] width 362 height 15
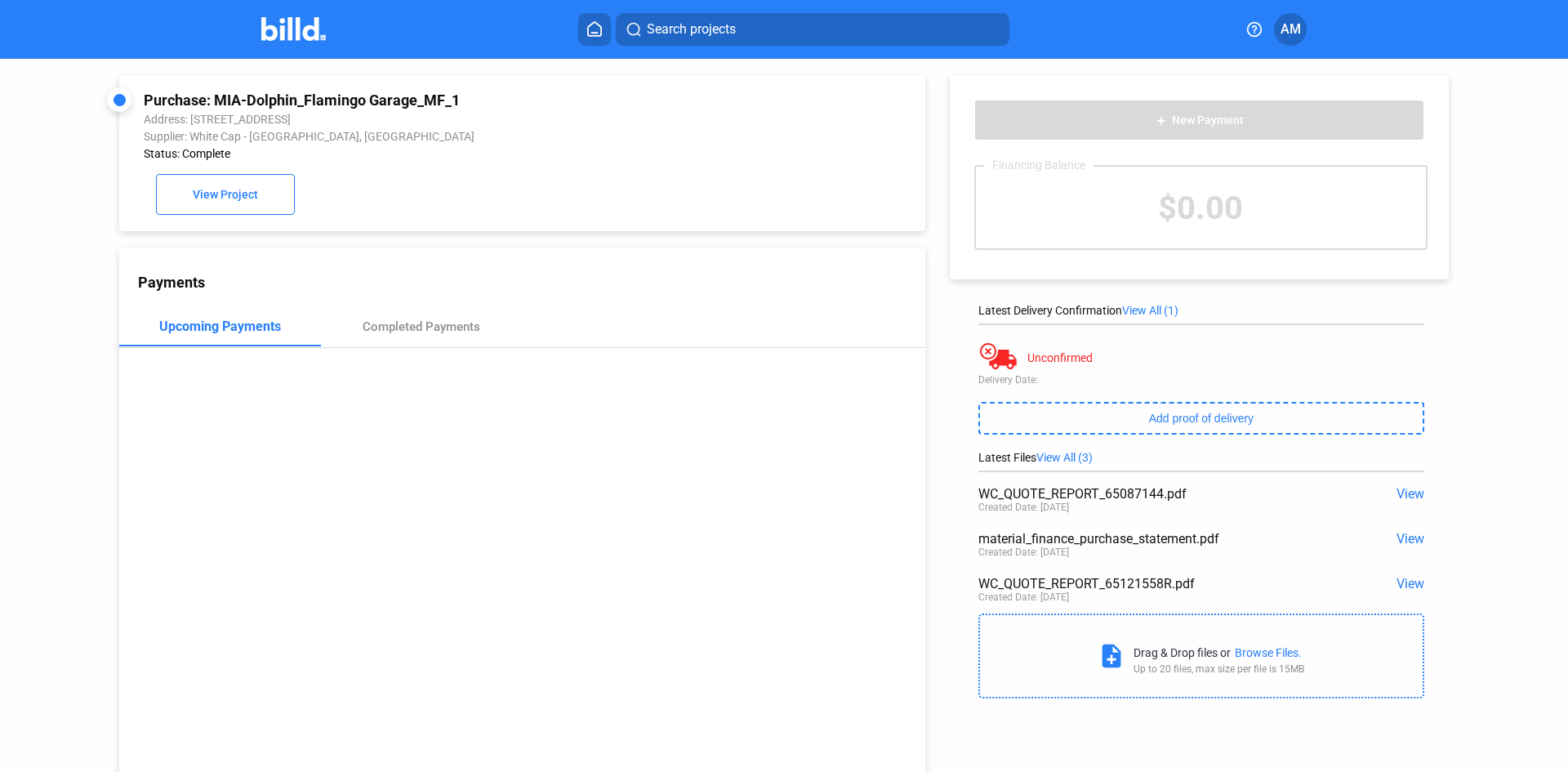
click at [238, 334] on div "Upcoming Payments" at bounding box center [219, 326] width 121 height 15
click at [421, 326] on div "Completed Payments" at bounding box center [422, 326] width 118 height 15
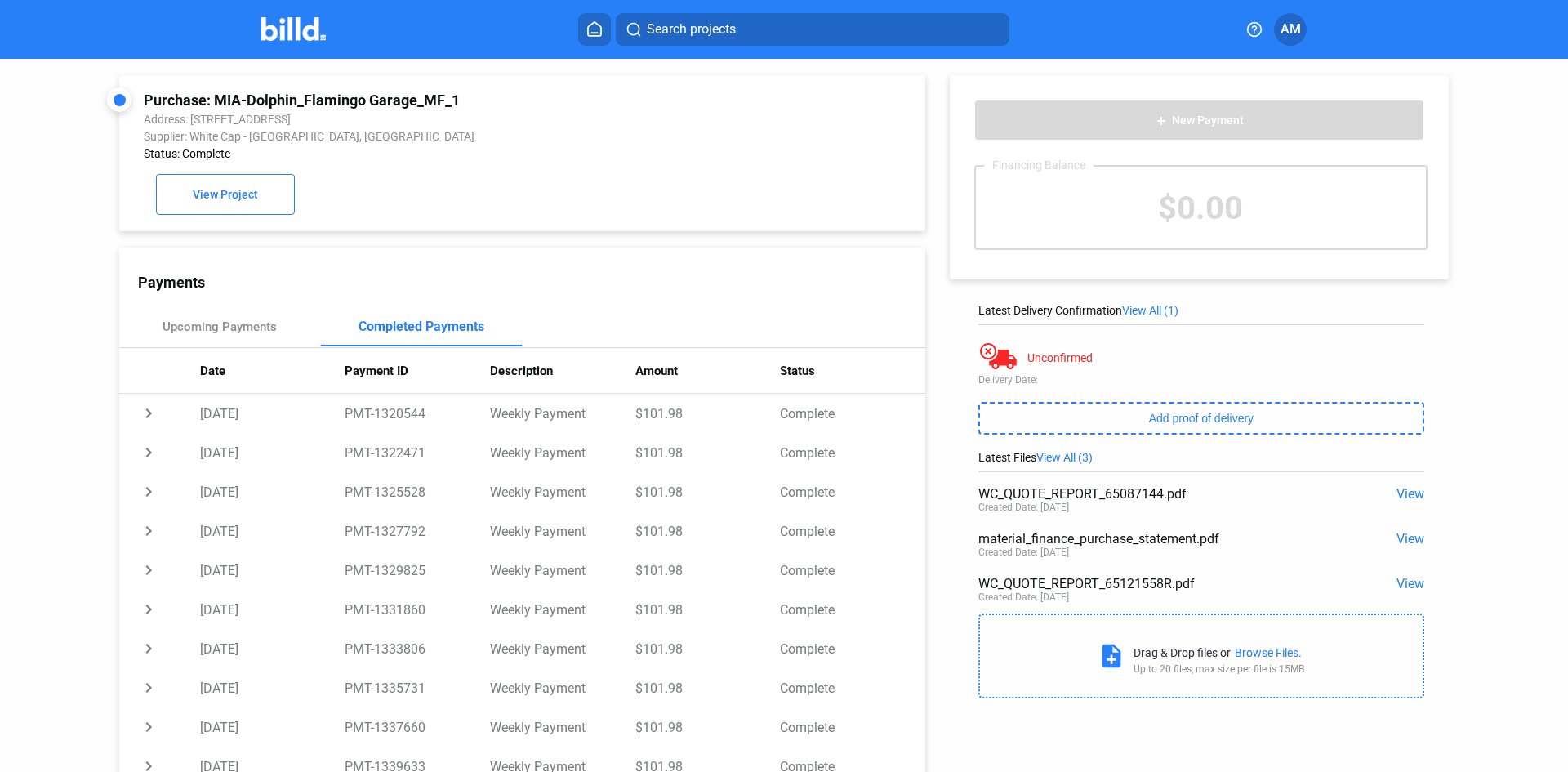
click at [272, 17] on img at bounding box center [294, 29] width 65 height 24
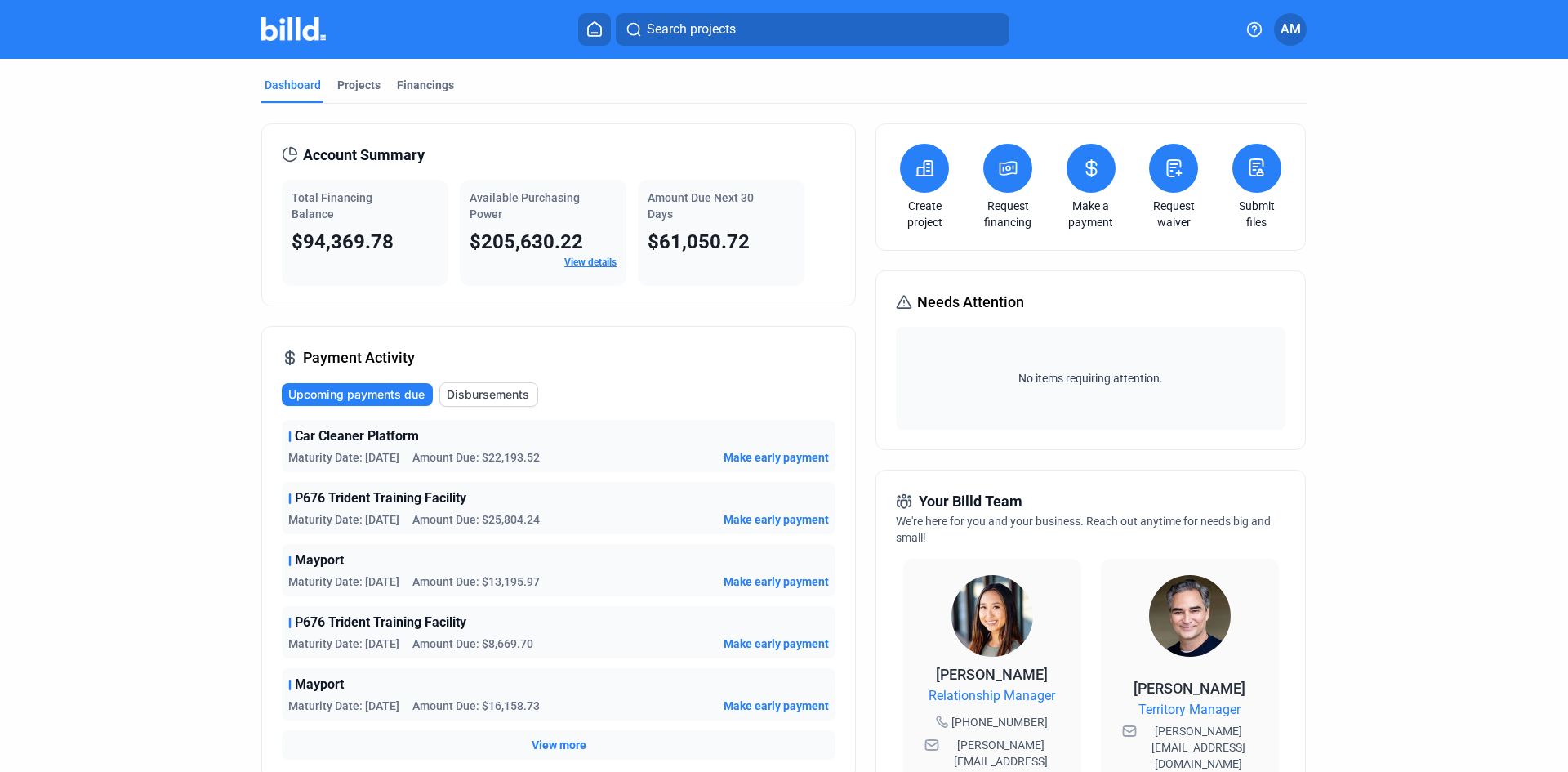
click at [1086, 167] on icon at bounding box center [1091, 167] width 9 height 16
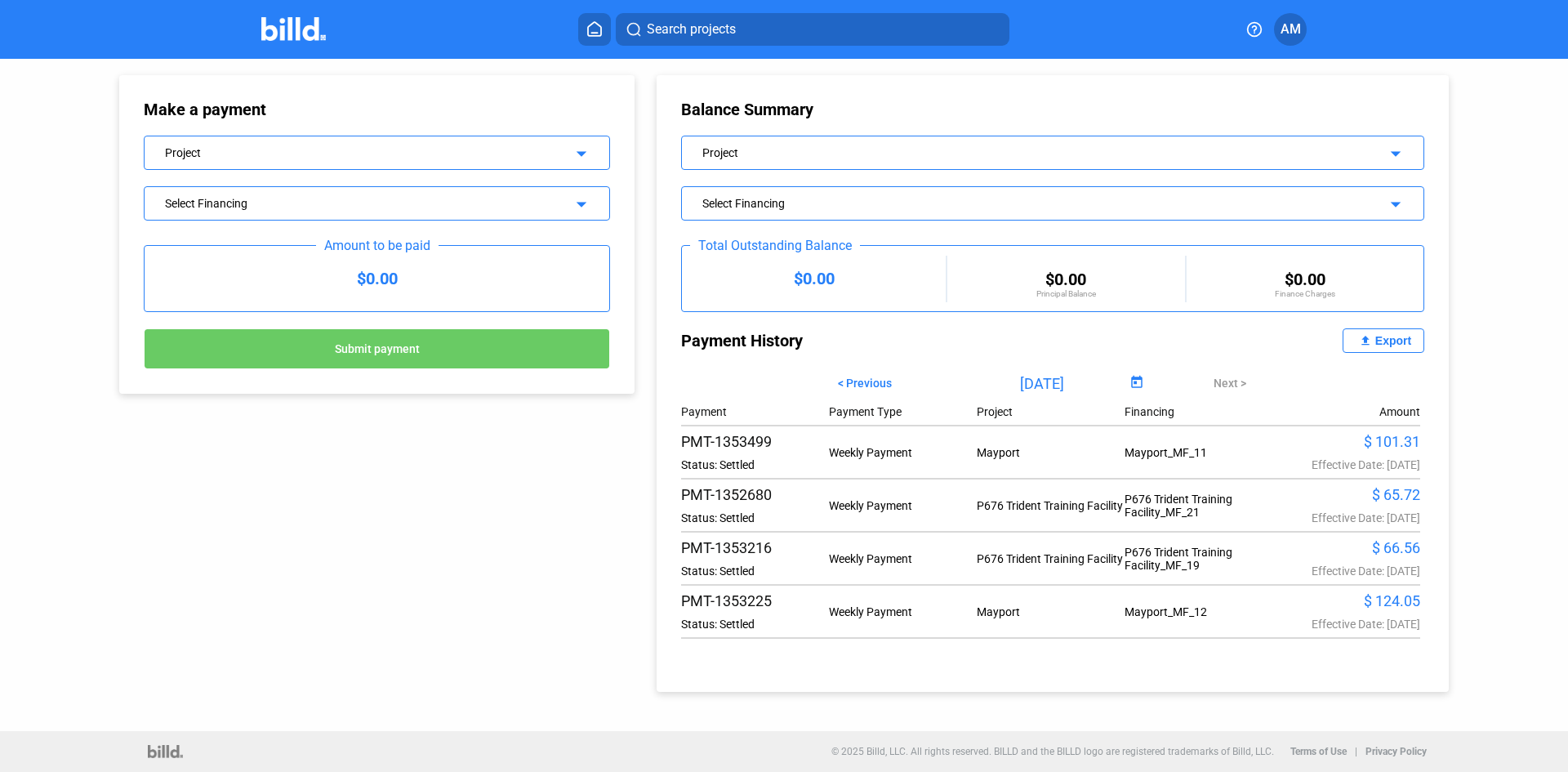
click at [1396, 336] on div "Export" at bounding box center [1393, 340] width 36 height 13
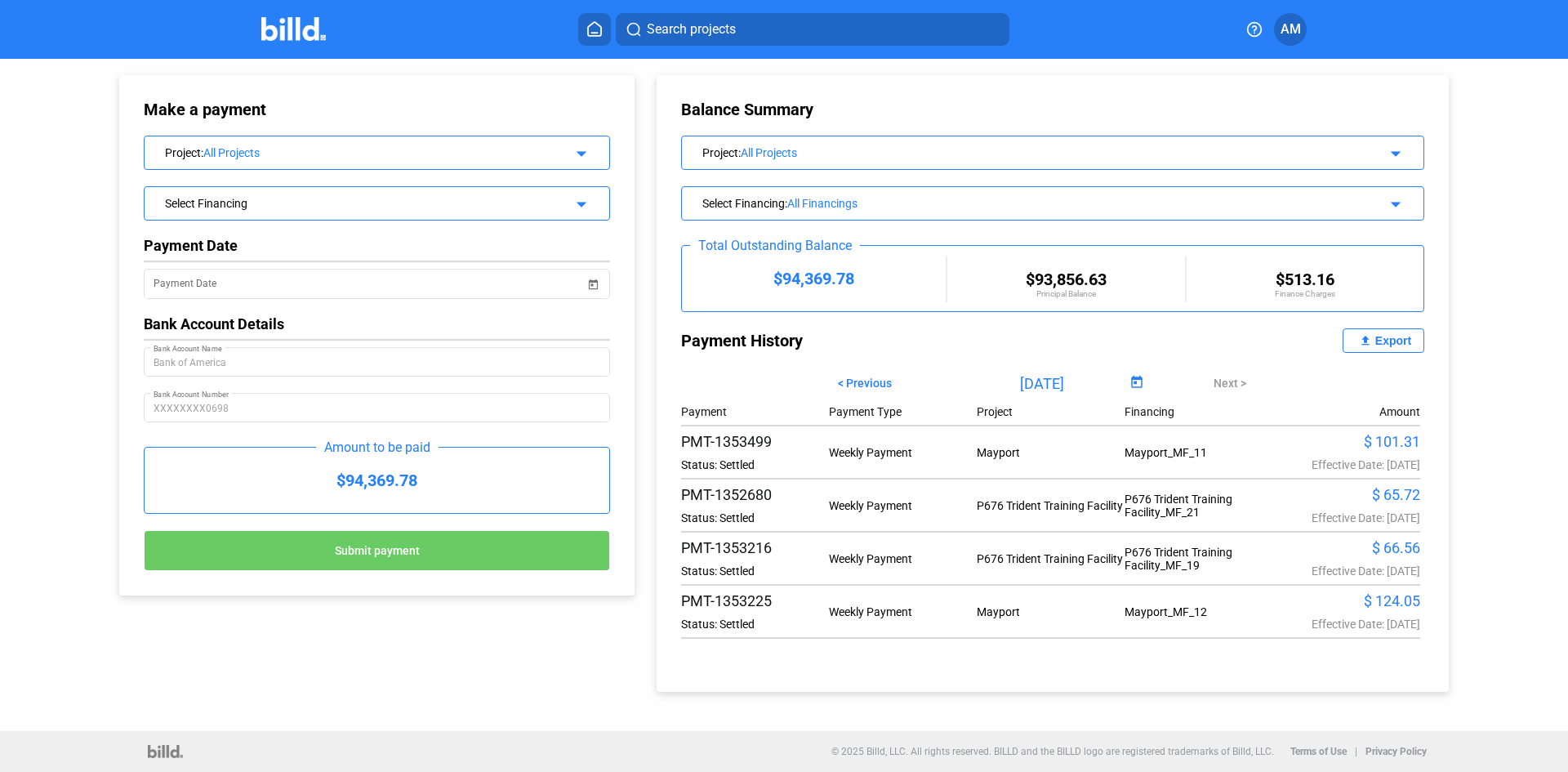
click at [295, 28] on img at bounding box center [294, 29] width 65 height 24
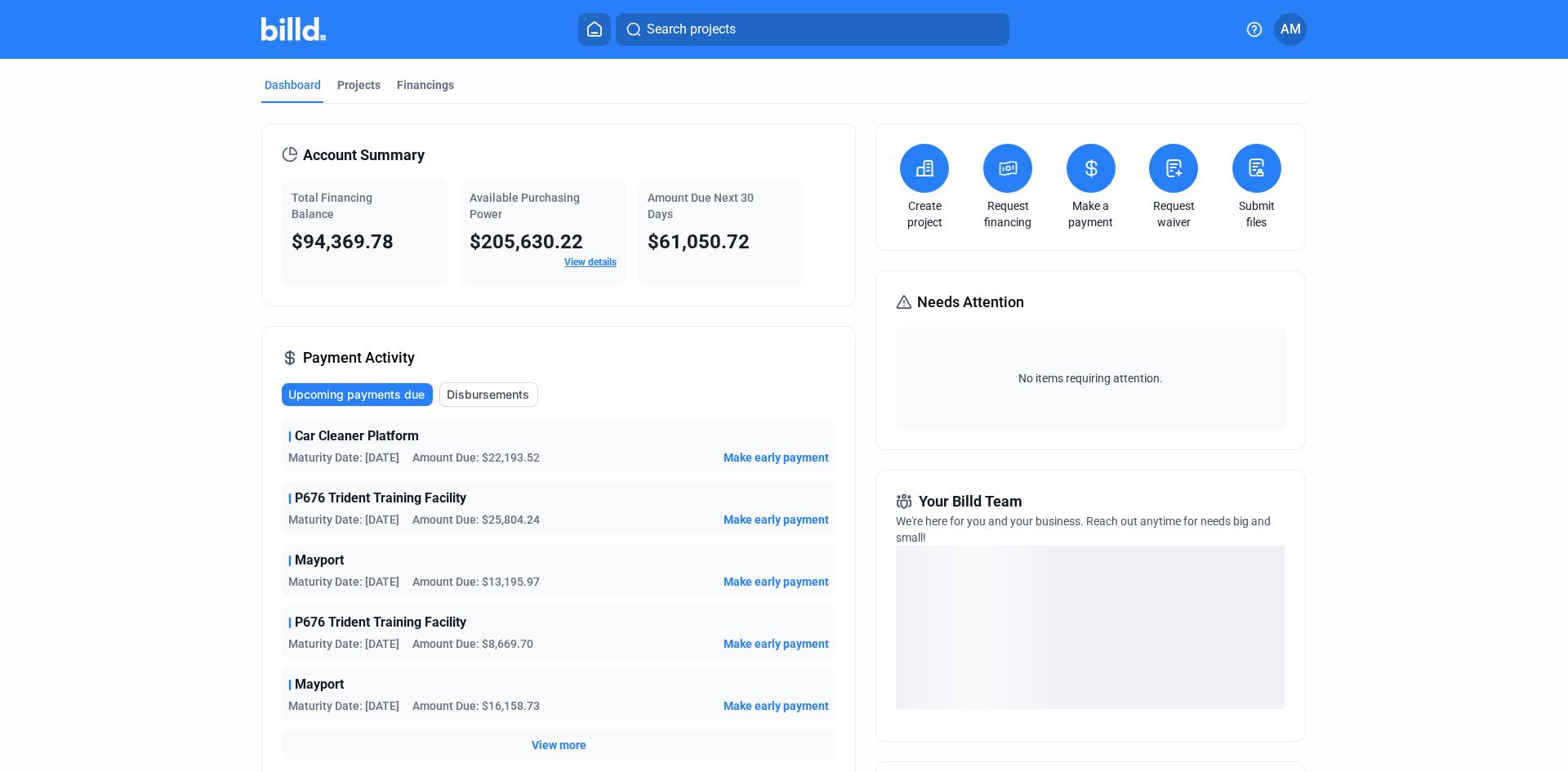
drag, startPoint x: 352, startPoint y: 83, endPoint x: 17, endPoint y: 83, distance: 335.0
click at [352, 83] on div "Projects" at bounding box center [359, 85] width 44 height 16
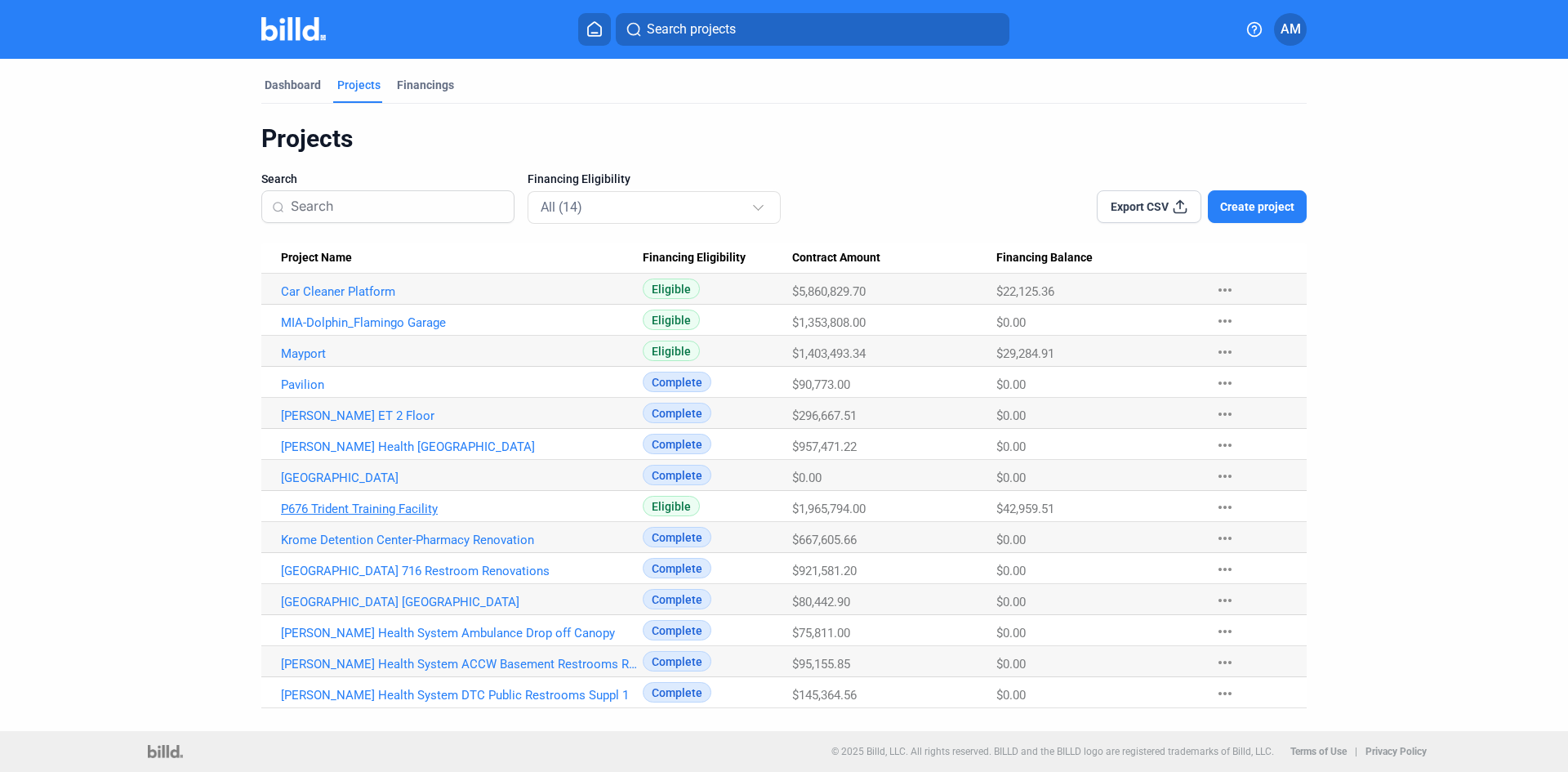
click at [416, 299] on link "P676 Trident Training Facility" at bounding box center [462, 291] width 362 height 15
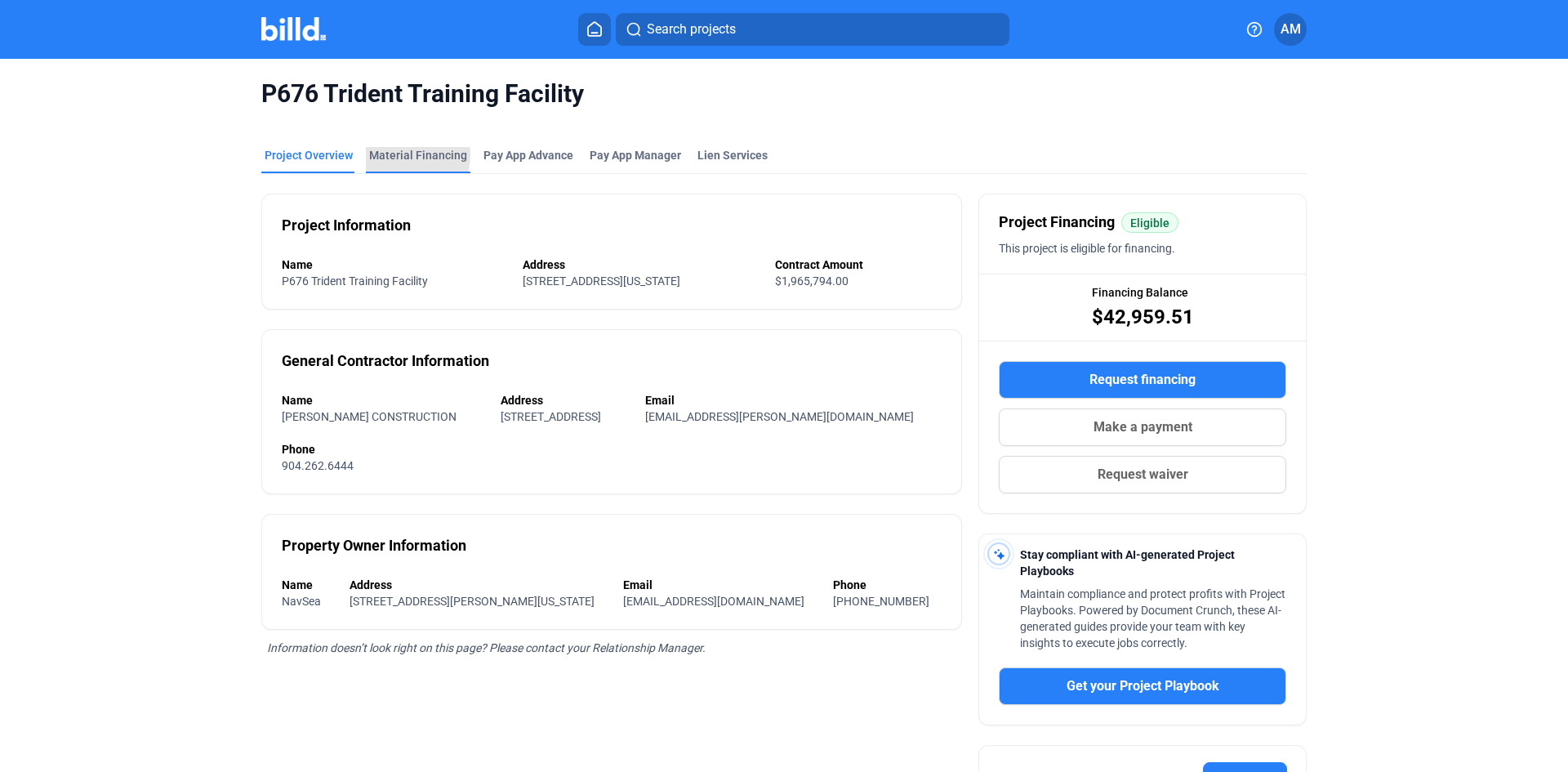
click at [380, 153] on div "Material Financing" at bounding box center [418, 155] width 98 height 16
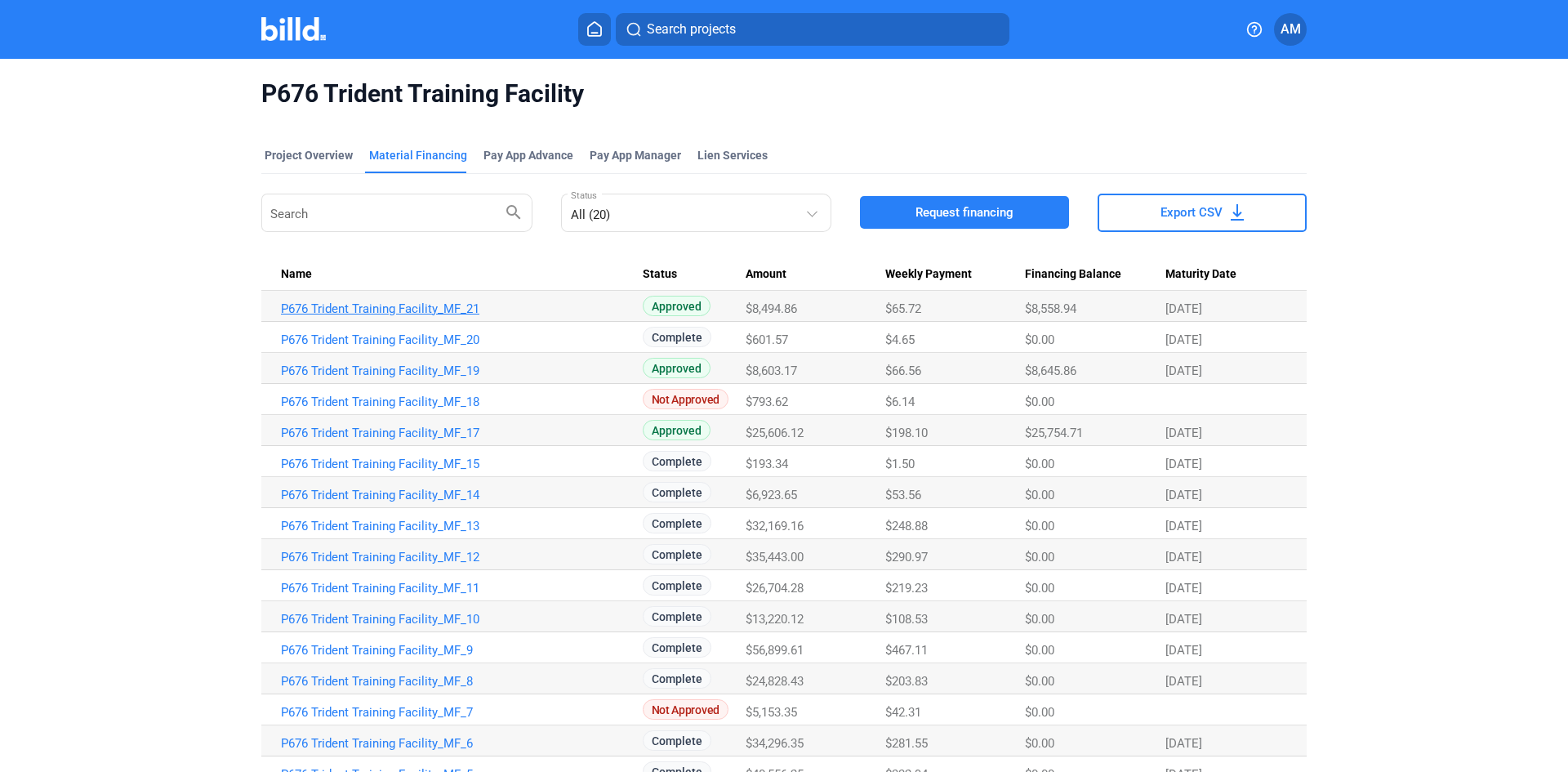
click at [443, 312] on link "P676 Trident Training Facility_MF_21" at bounding box center [462, 308] width 362 height 15
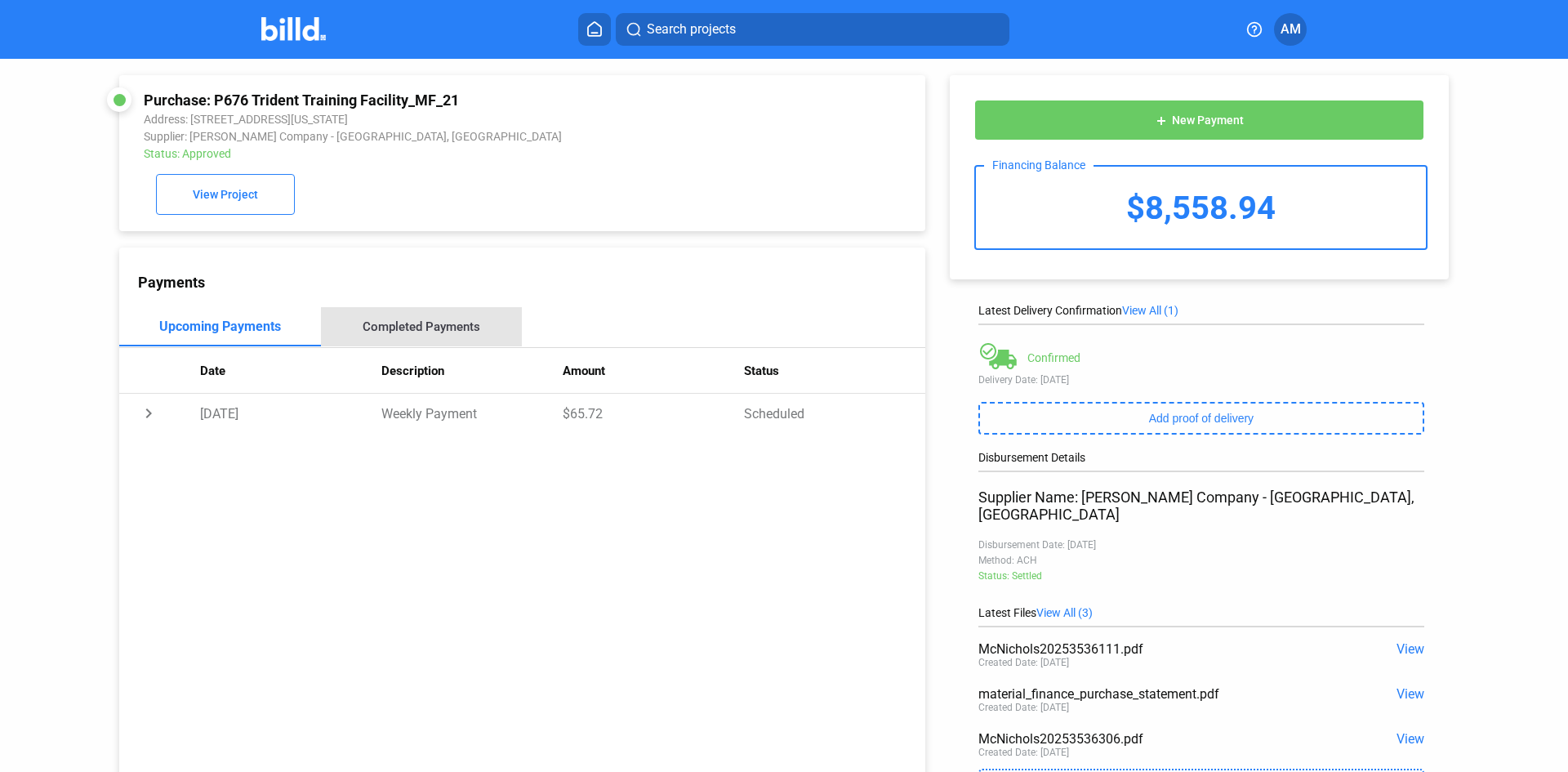
click at [436, 329] on div "Completed Payments" at bounding box center [422, 326] width 118 height 15
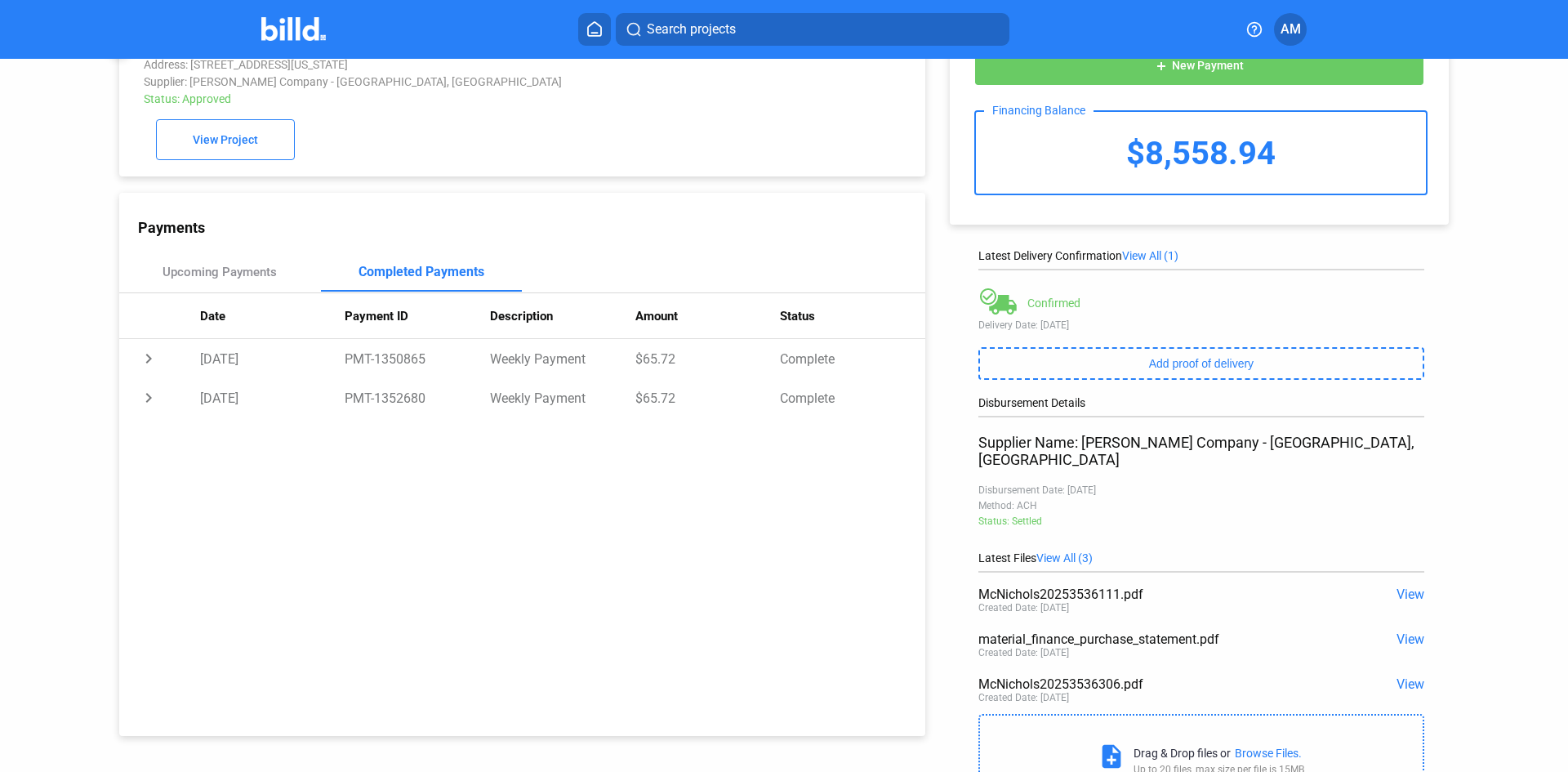
scroll to position [117, 0]
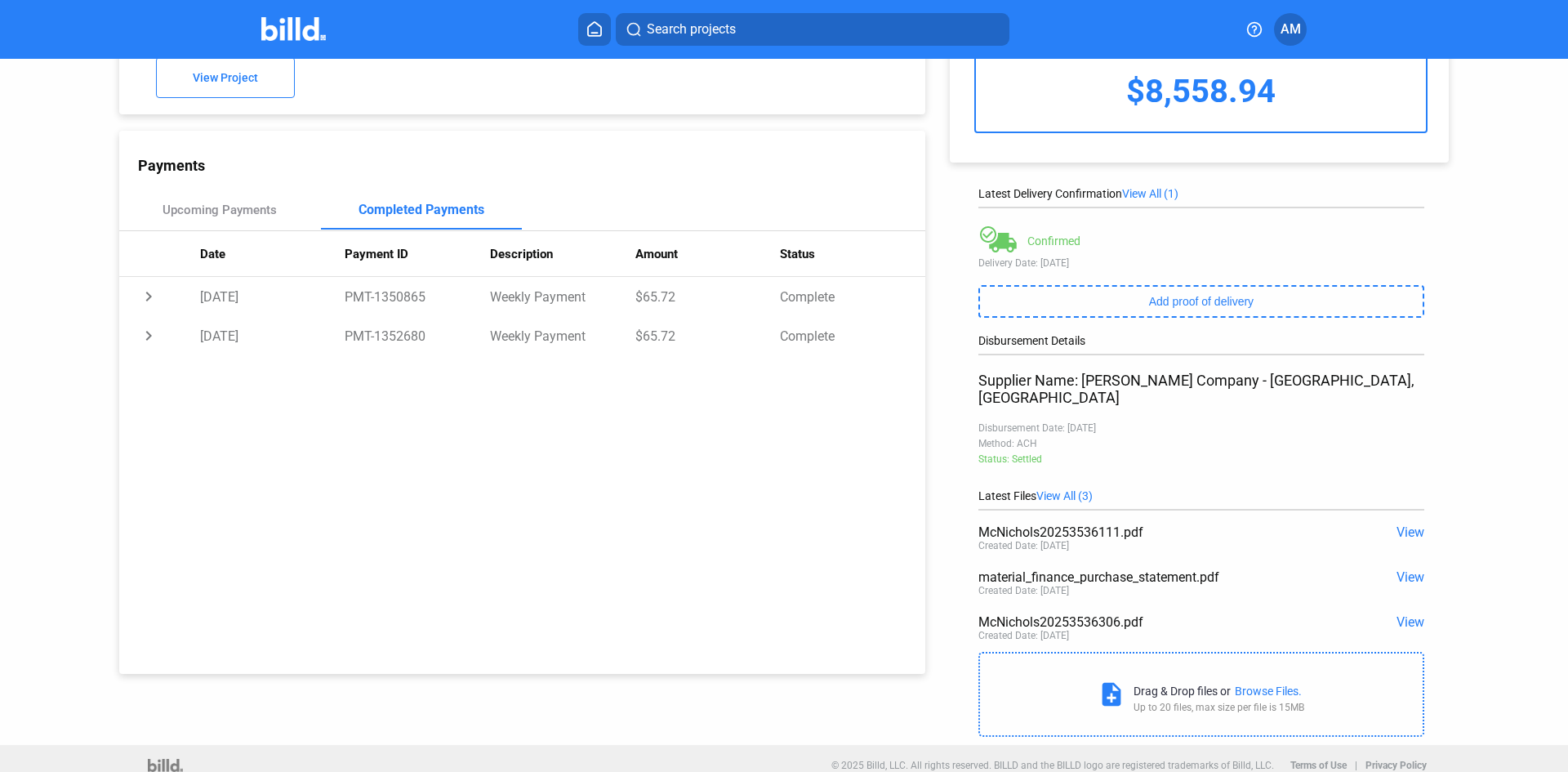
click at [1405, 524] on span "View" at bounding box center [1410, 532] width 28 height 15
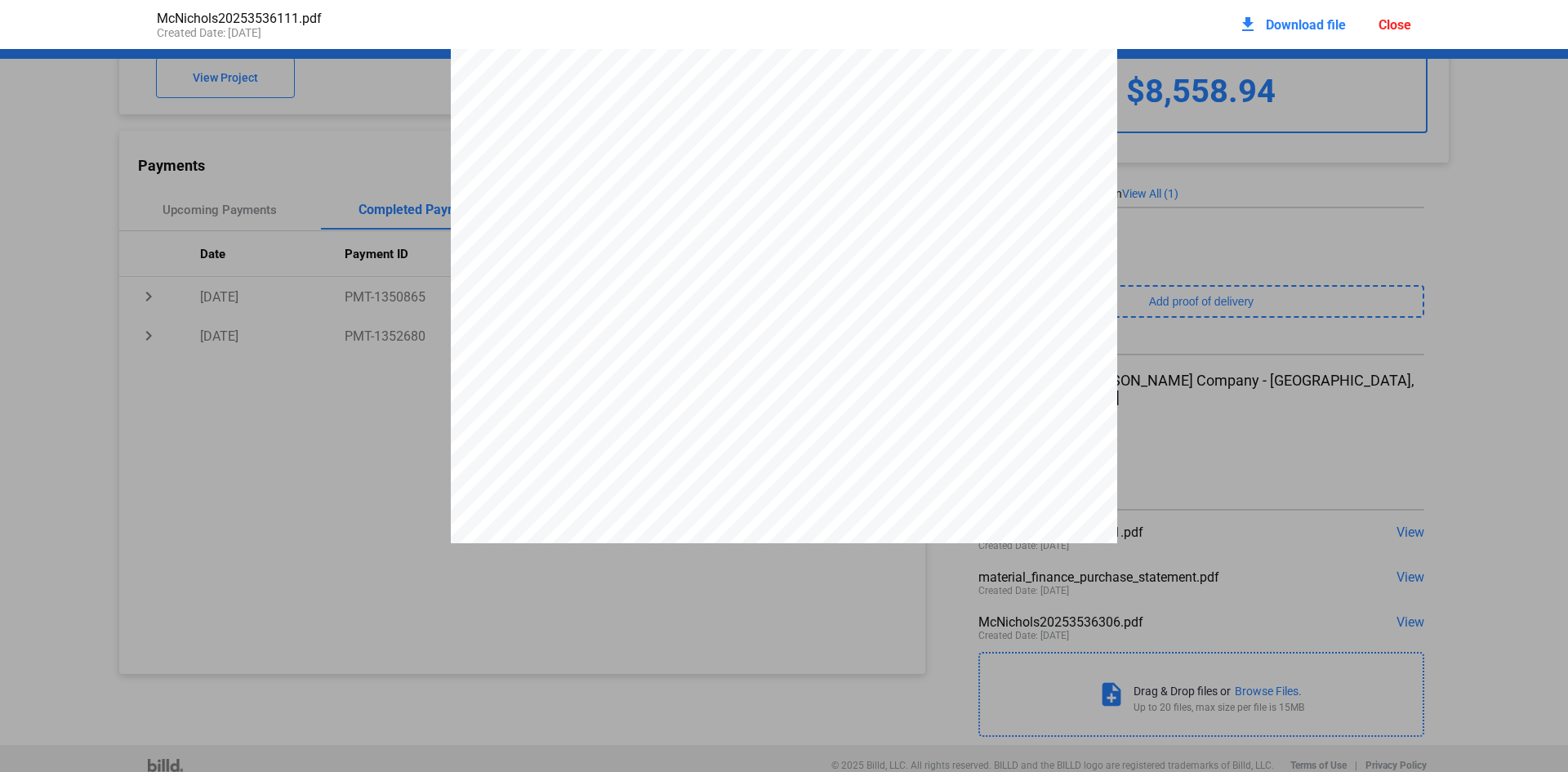
scroll to position [580, 0]
click at [1254, 235] on div "Customer Information Name [PERSON_NAME] Customer No. 3051241 Phone [PHONE_NUMBE…" at bounding box center [784, 757] width 1568 height 2576
click at [1421, 24] on div "McNichols20253536111.pdf Created Date: [DATE] download Download file Close" at bounding box center [783, 24] width 1287 height 49
click at [1392, 20] on div "Search projects AM" at bounding box center [784, 29] width 1274 height 32
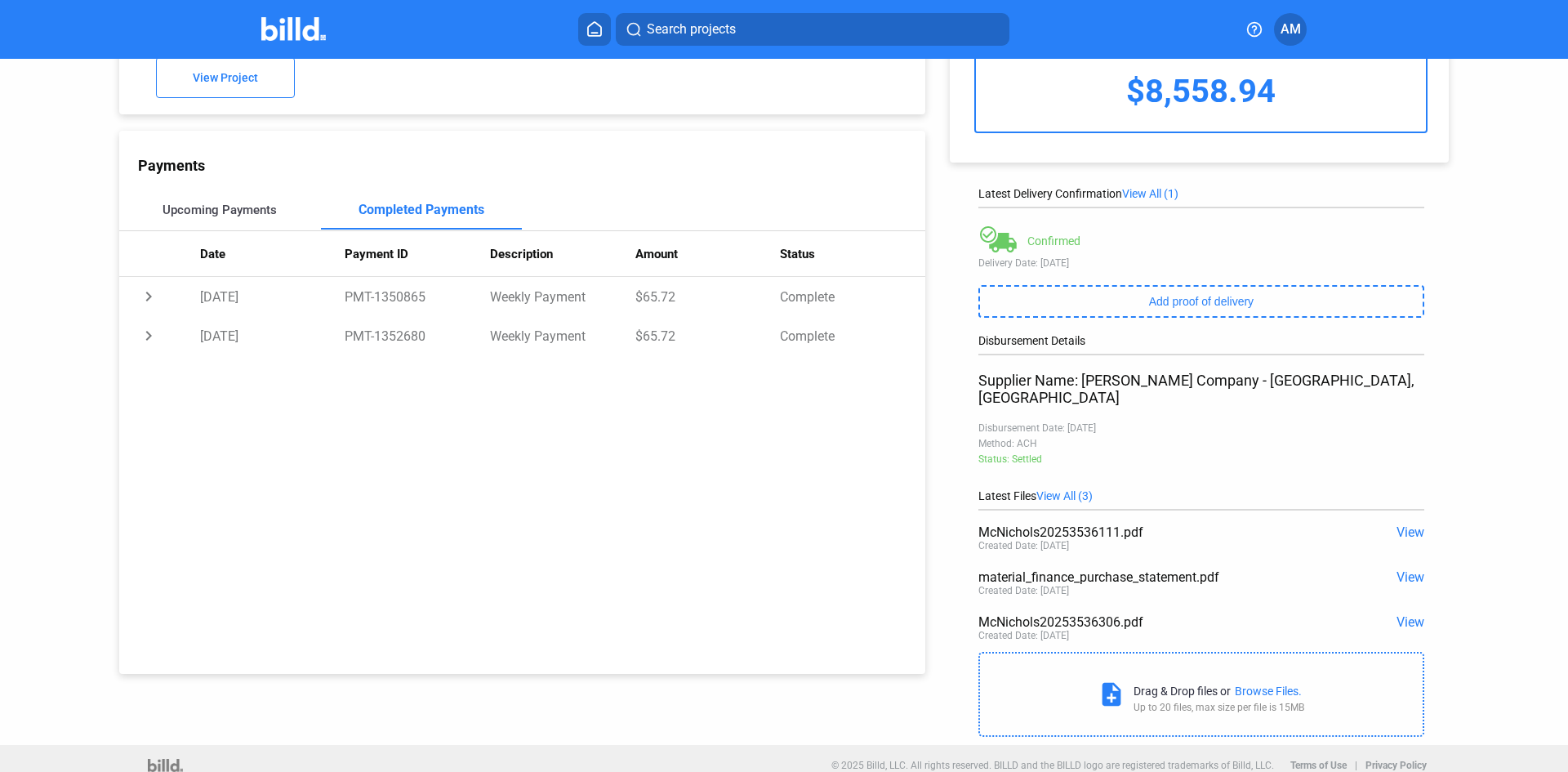
click at [246, 204] on div "Upcoming Payments" at bounding box center [220, 210] width 202 height 39
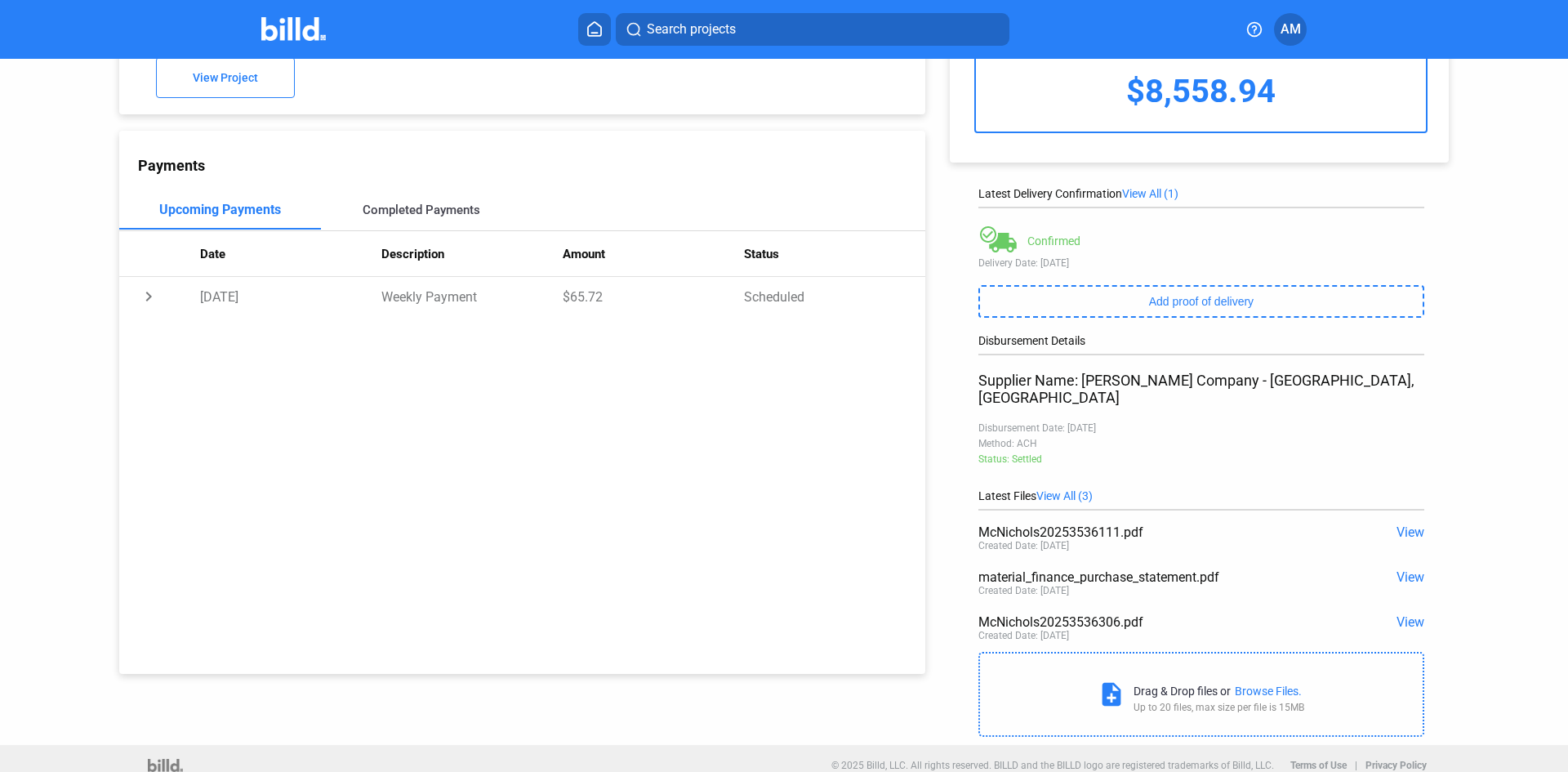
click at [438, 213] on div "Completed Payments" at bounding box center [422, 209] width 118 height 15
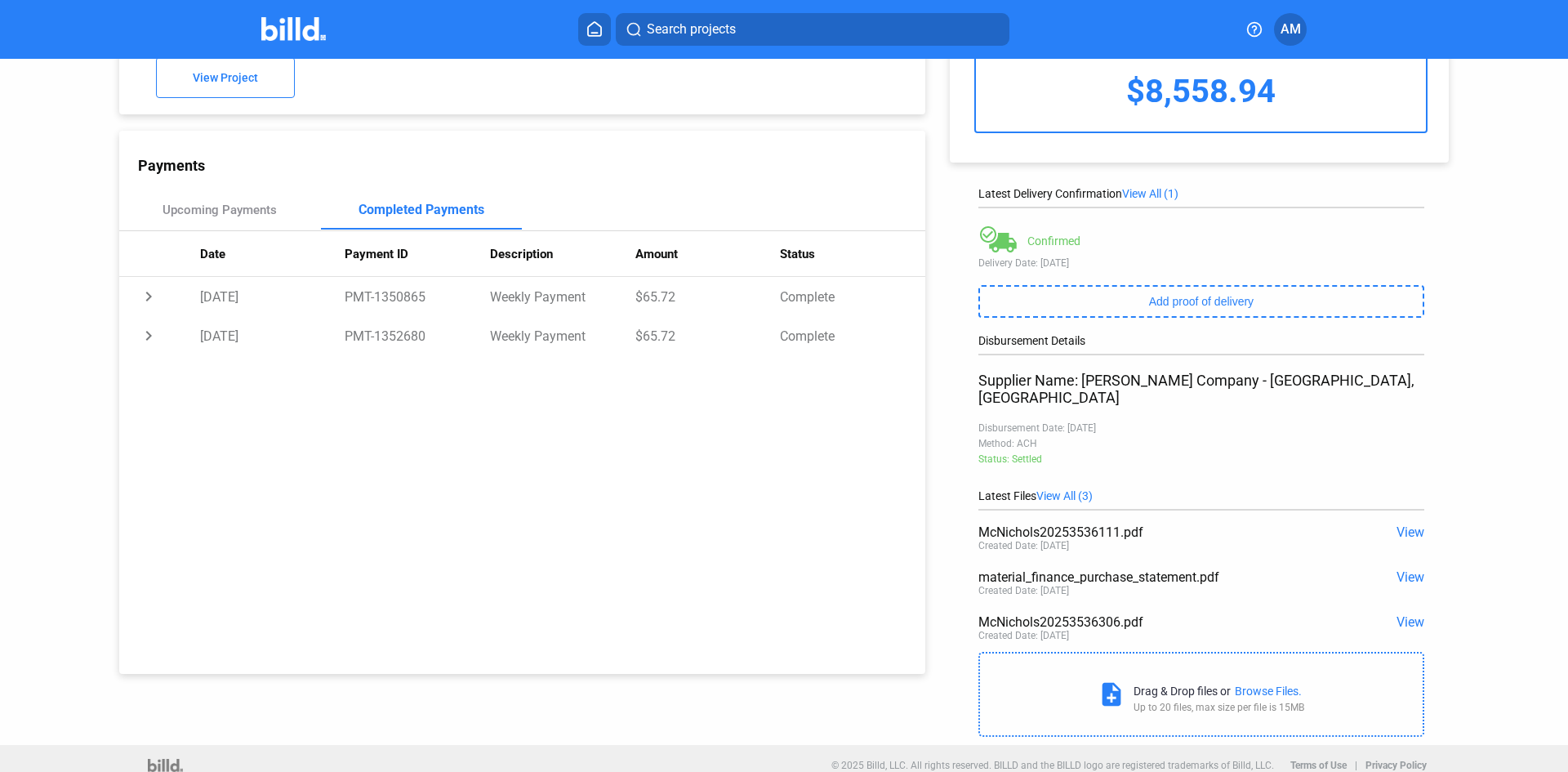
scroll to position [0, 0]
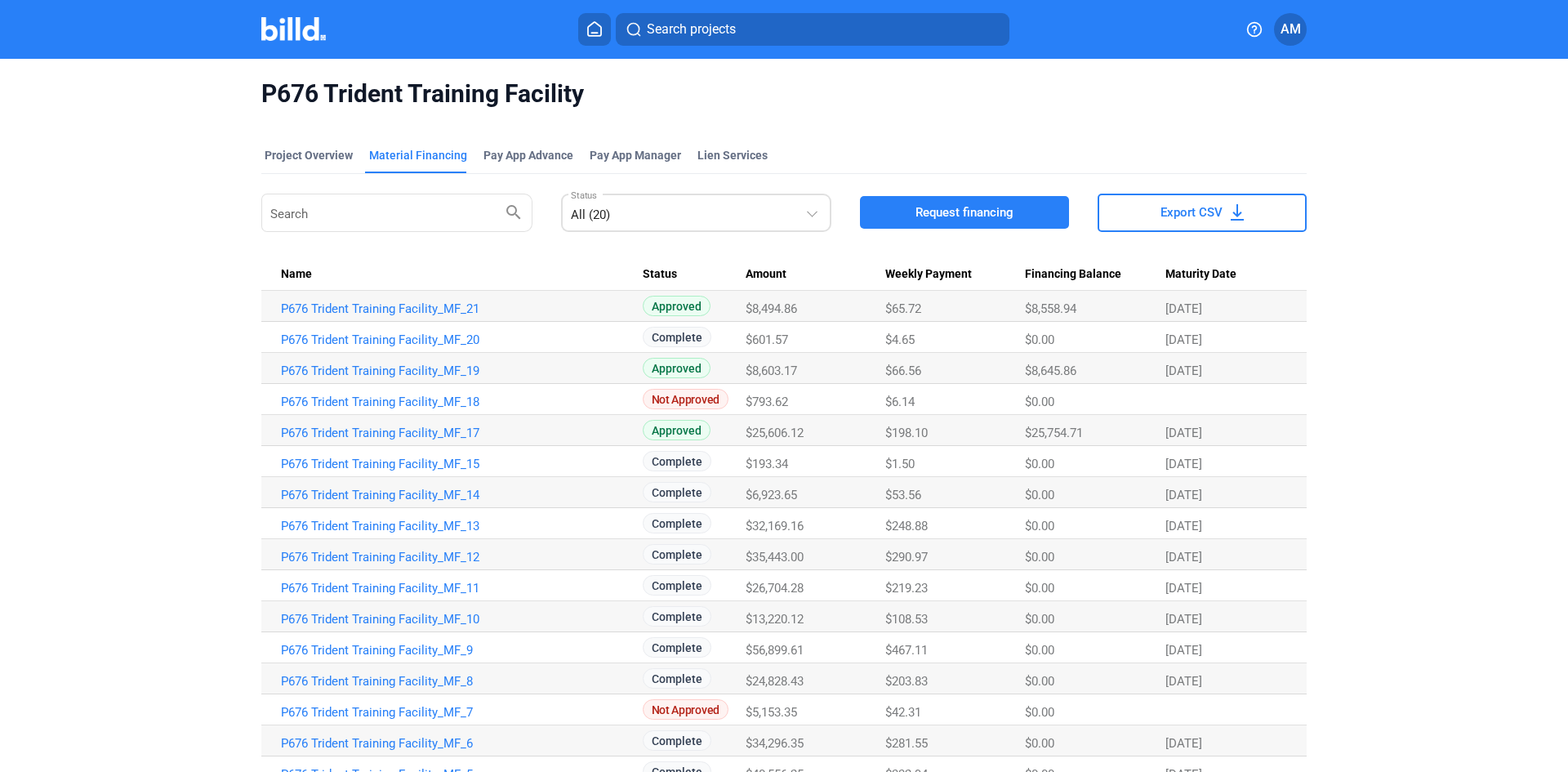
click at [652, 213] on div "All (20)" at bounding box center [687, 211] width 235 height 23
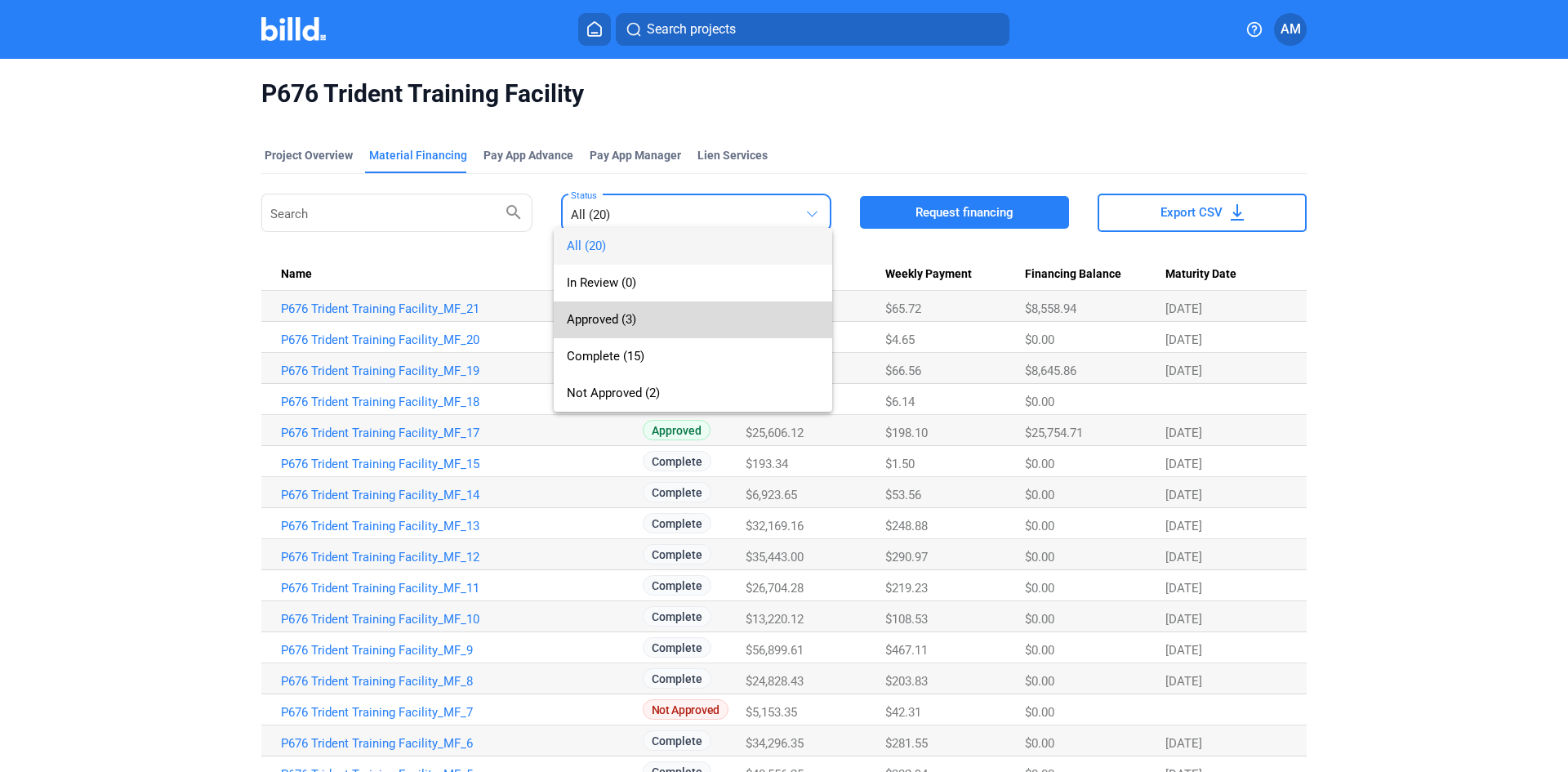
click at [630, 327] on span "Approved (3)" at bounding box center [693, 319] width 253 height 37
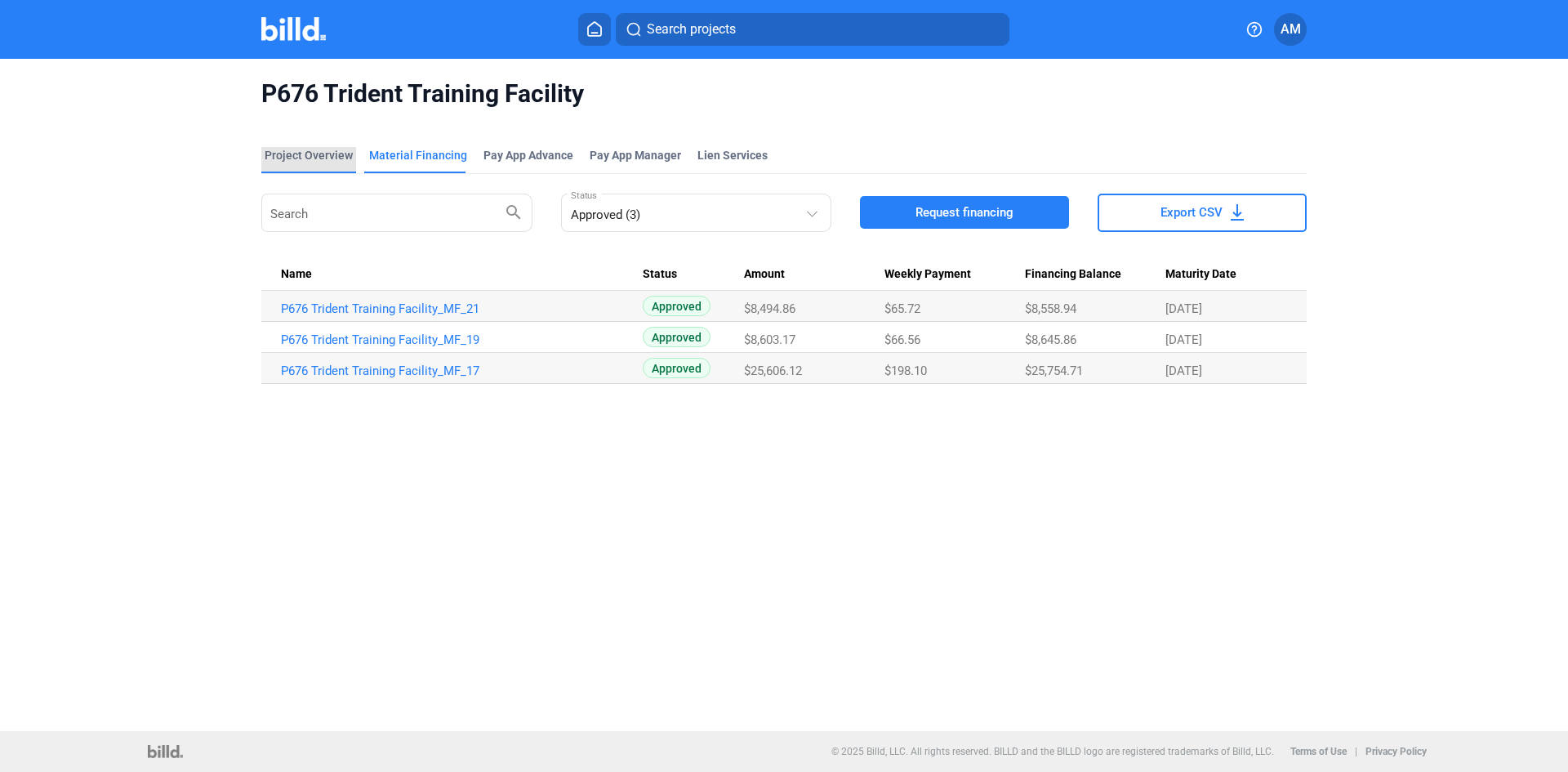
click at [310, 155] on div "Project Overview" at bounding box center [308, 155] width 88 height 16
